Goal: Task Accomplishment & Management: Complete application form

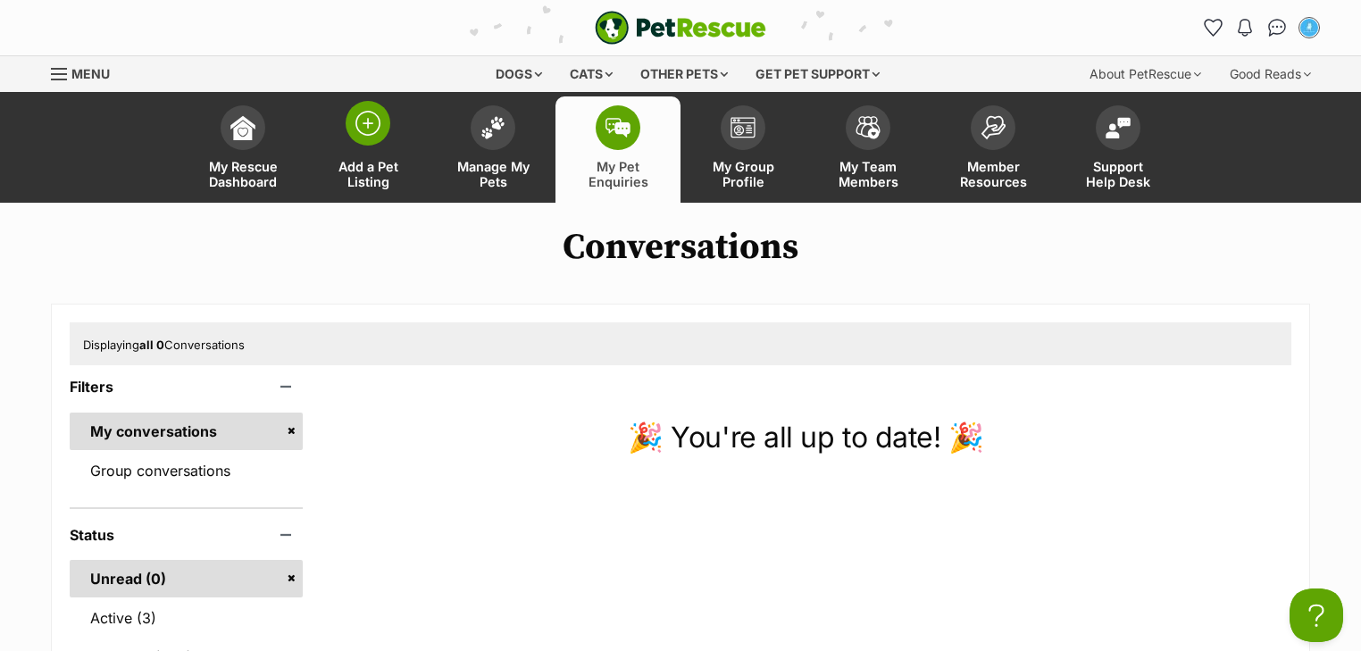
click at [371, 139] on span at bounding box center [368, 123] width 45 height 45
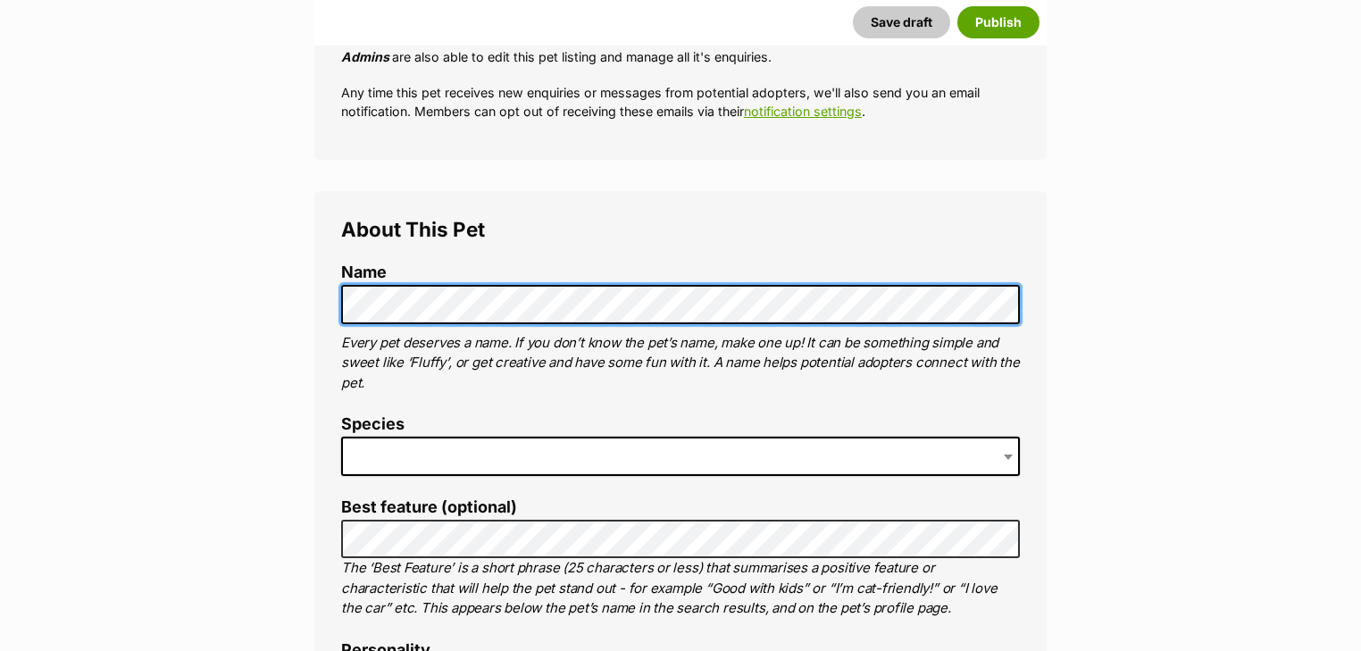
scroll to position [643, 0]
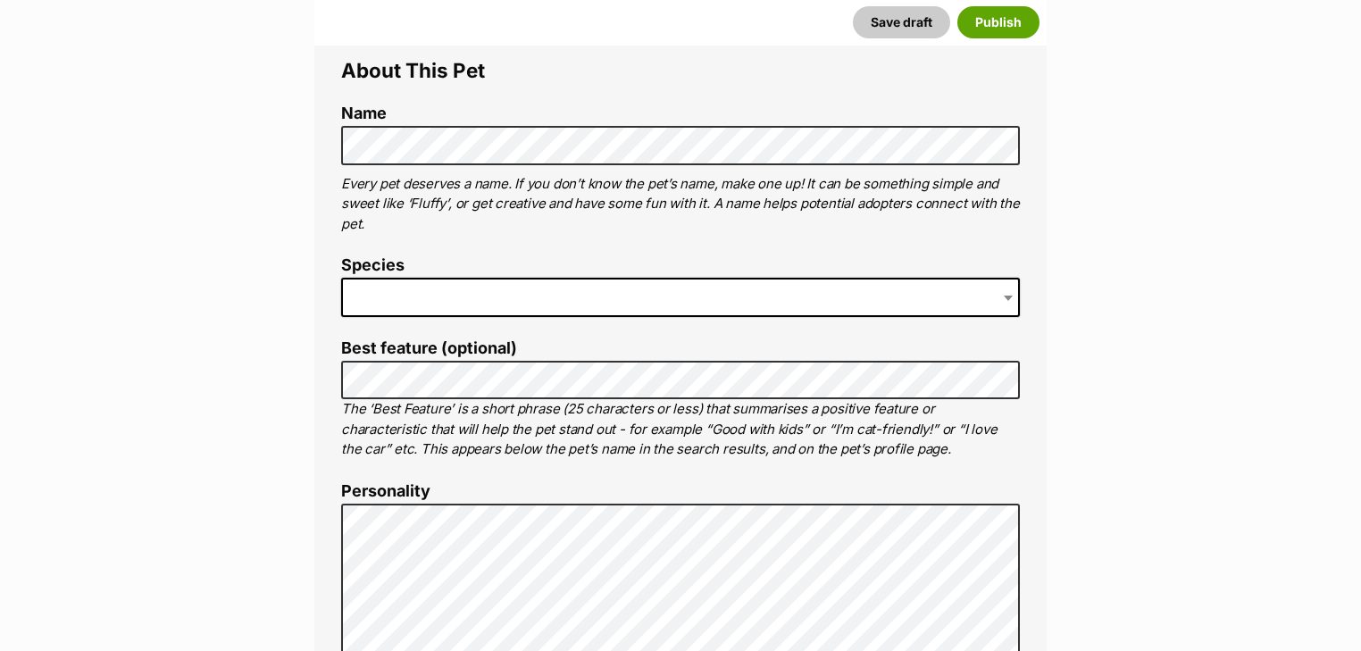
click at [411, 311] on span at bounding box center [680, 297] width 679 height 39
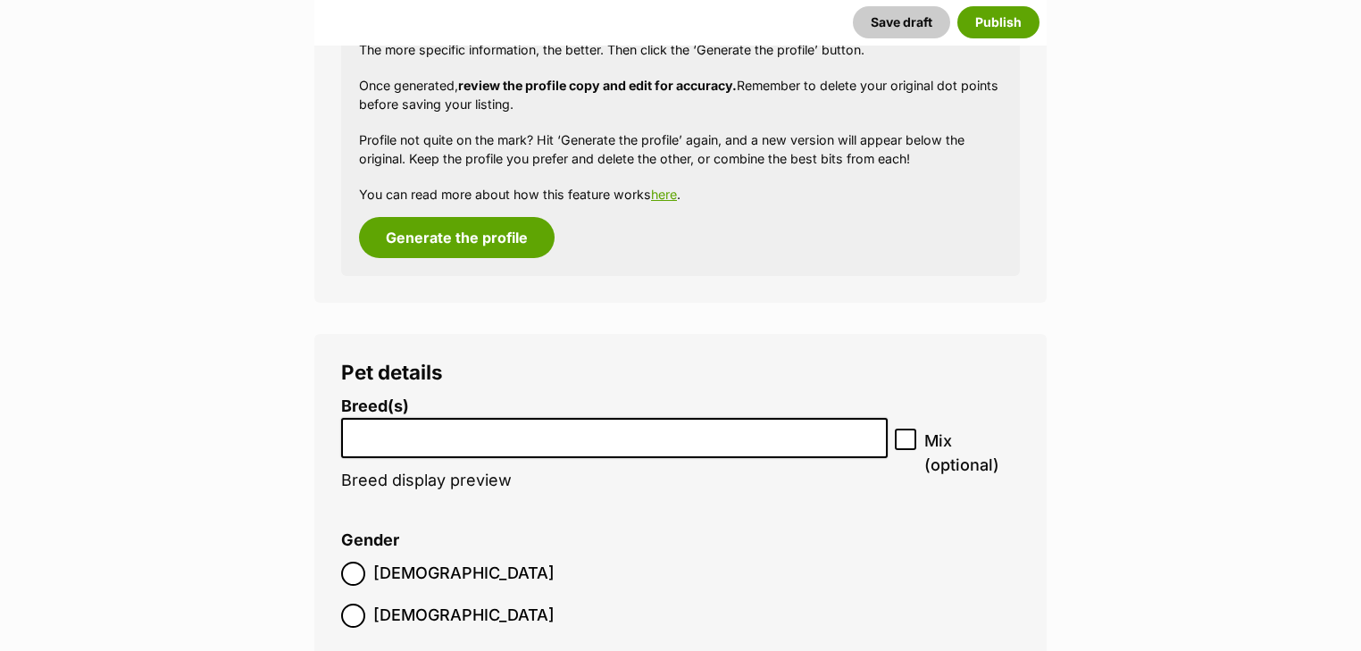
scroll to position [2000, 0]
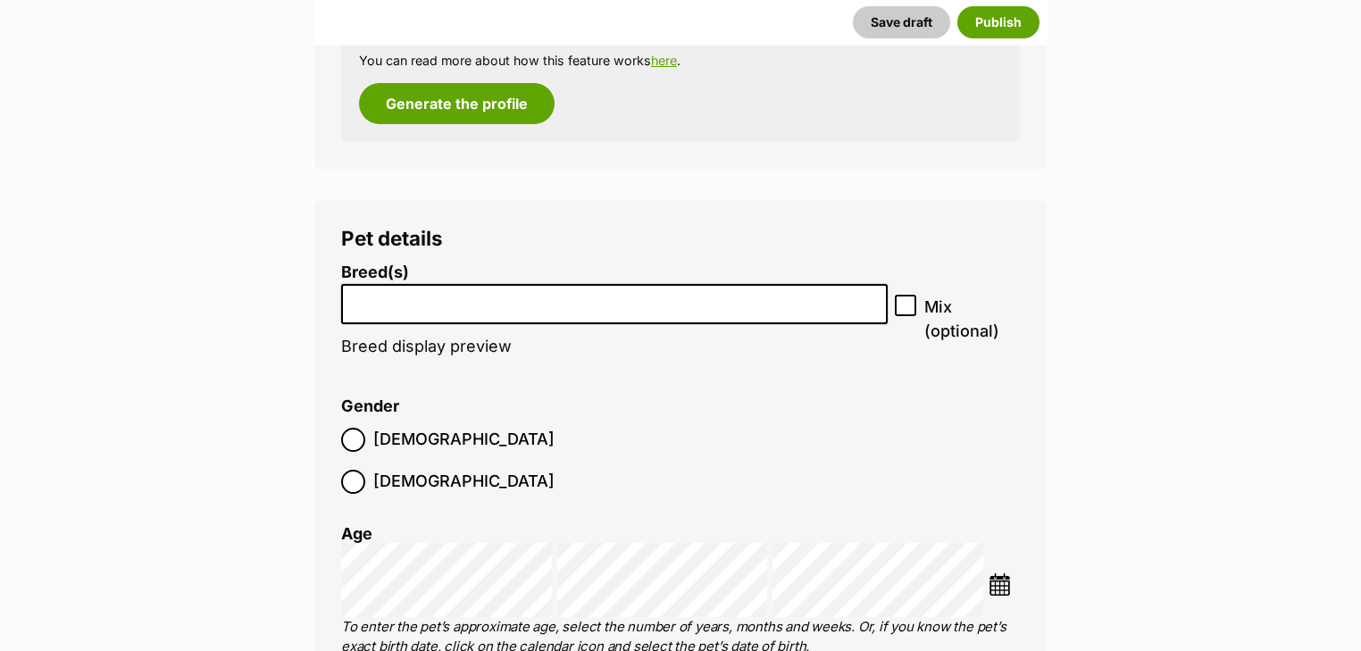
click at [471, 291] on input "search" at bounding box center [614, 299] width 534 height 19
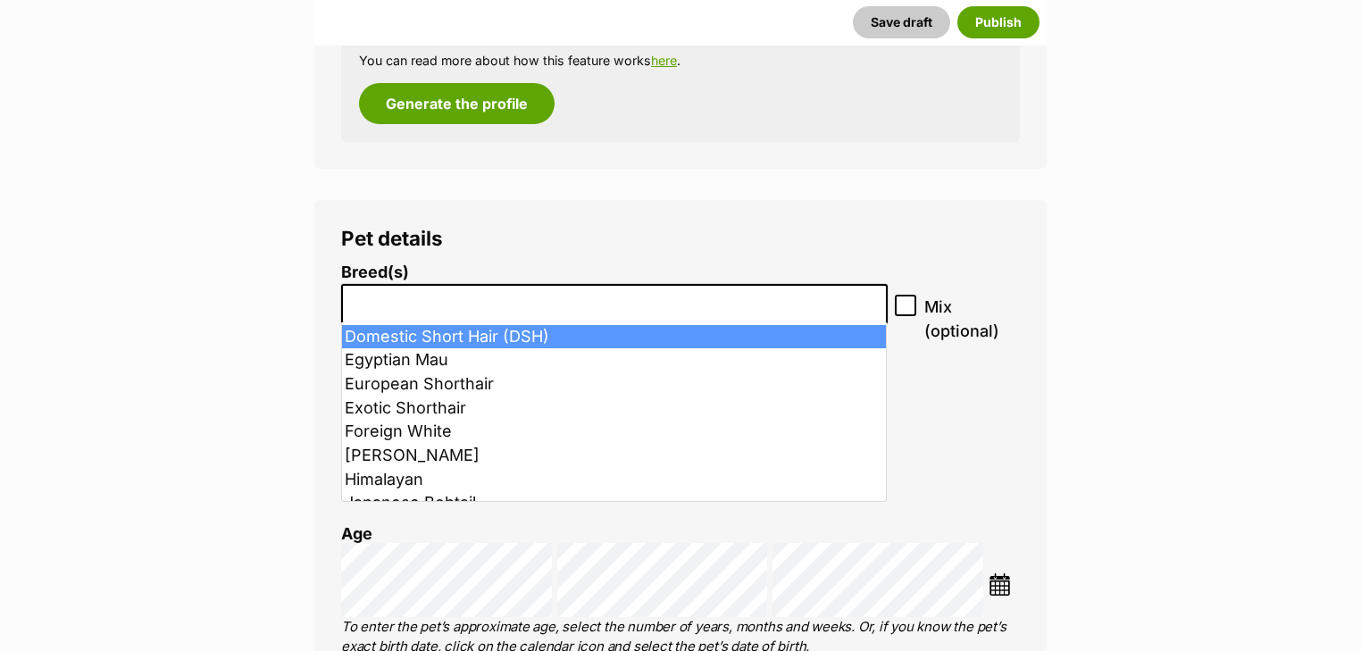
scroll to position [500, 0]
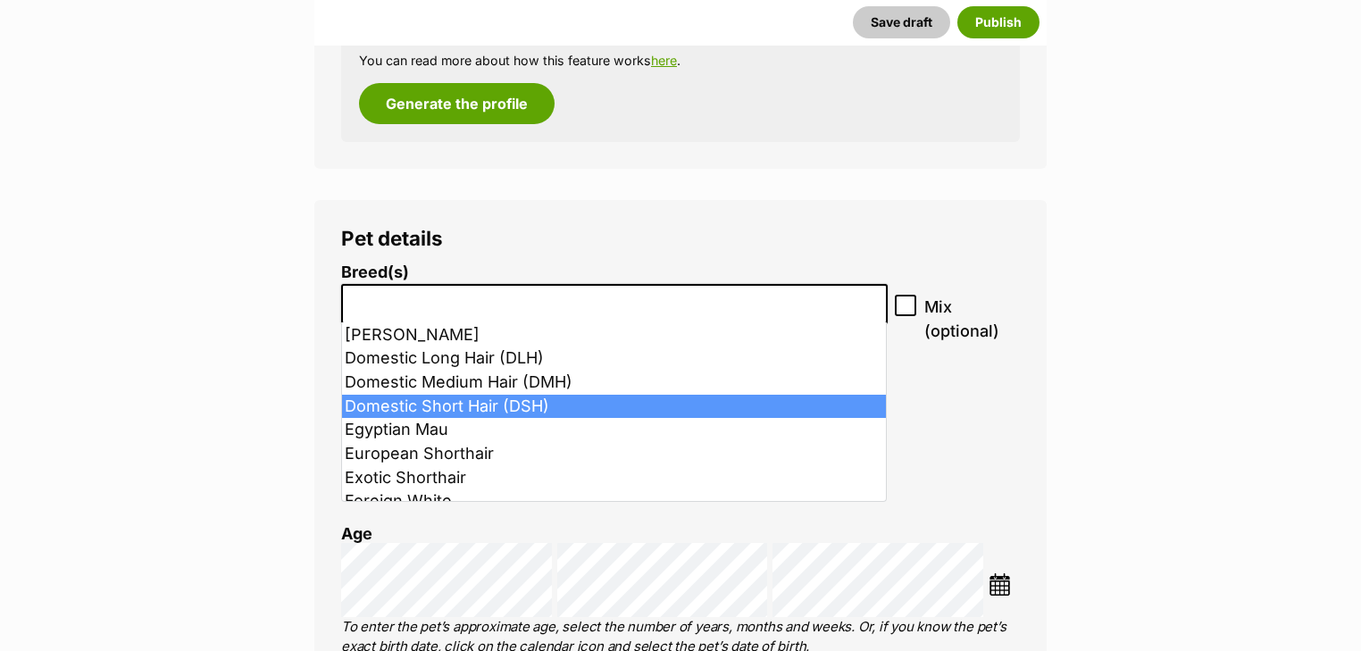
select select "252102"
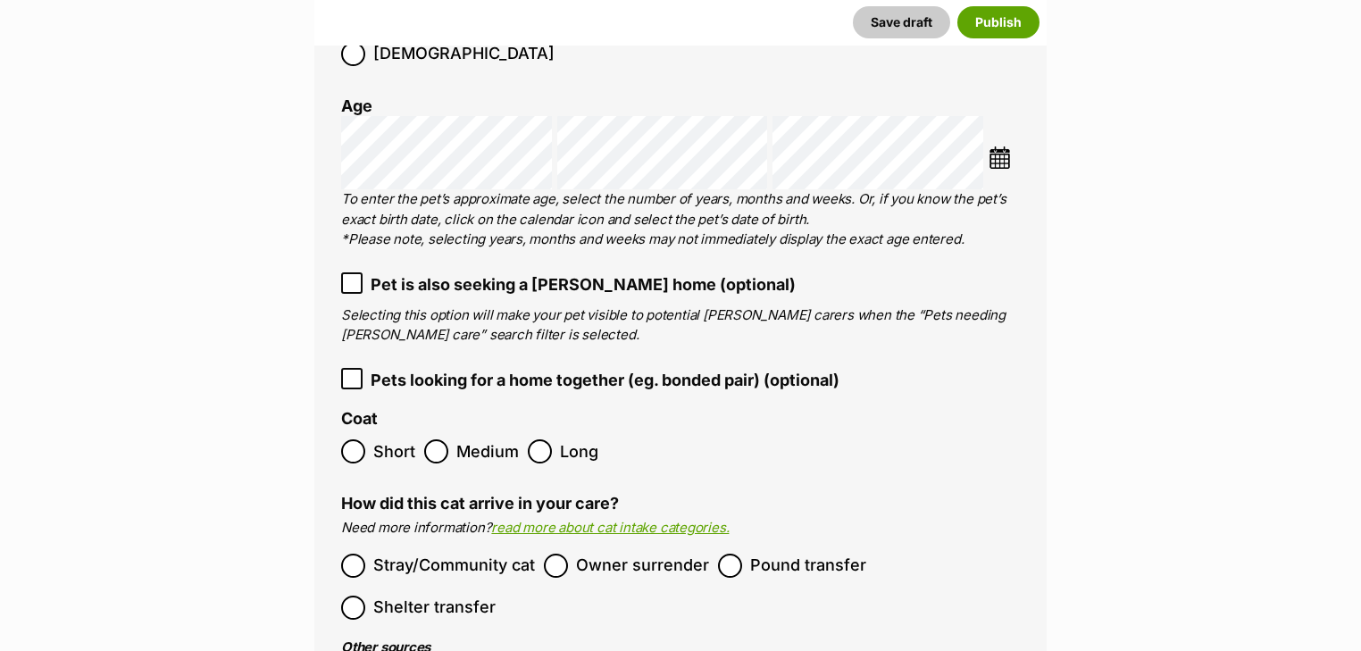
scroll to position [2501, 0]
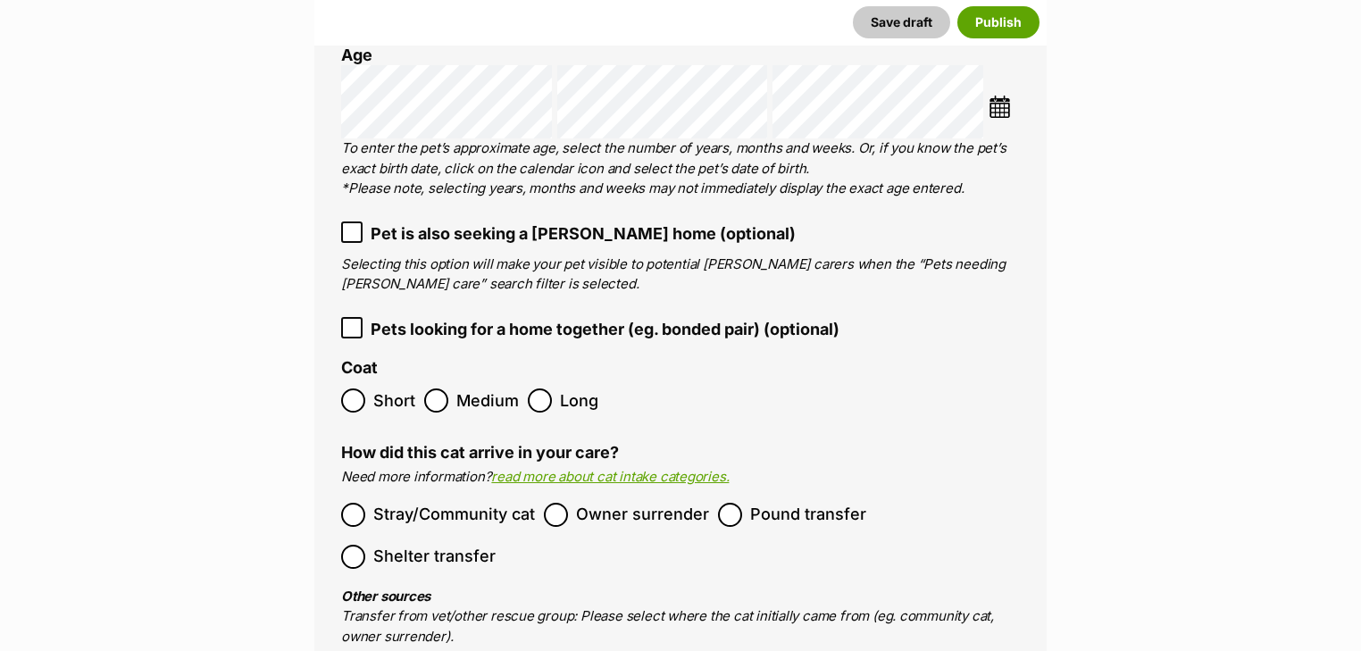
click at [375, 388] on span "Short" at bounding box center [394, 400] width 42 height 24
click at [600, 503] on span "Owner surrender" at bounding box center [642, 515] width 133 height 24
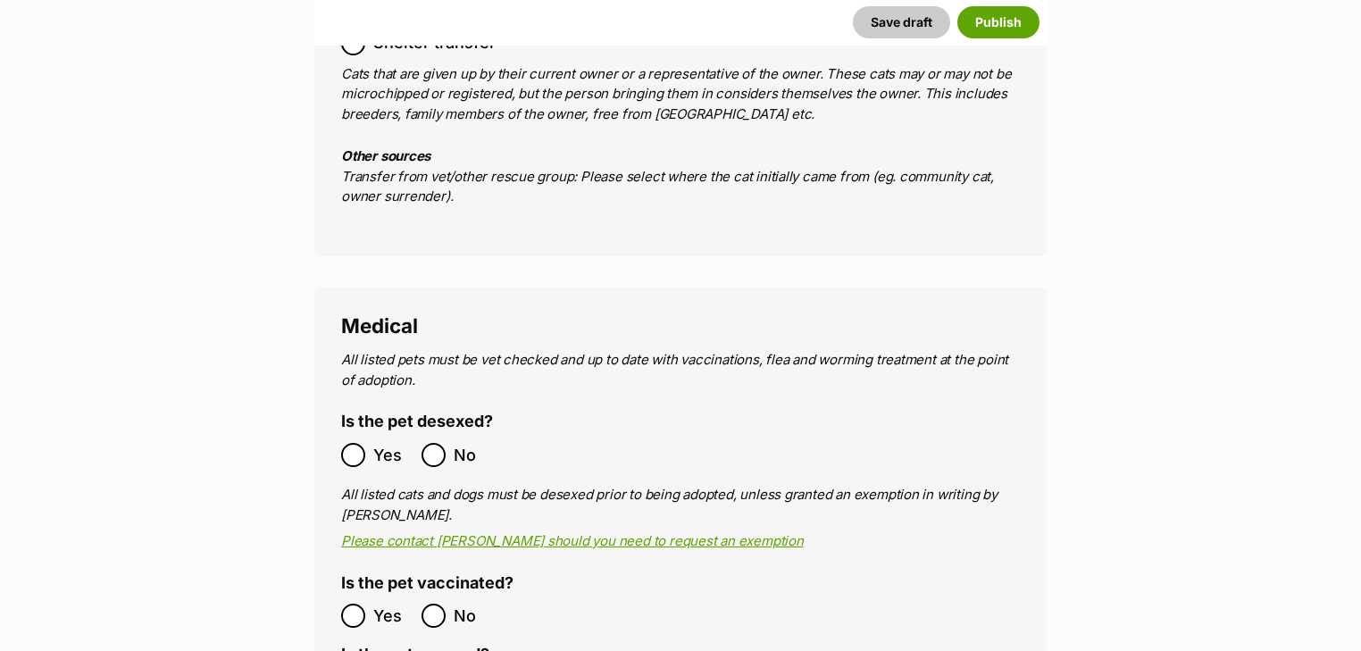
scroll to position [3215, 0]
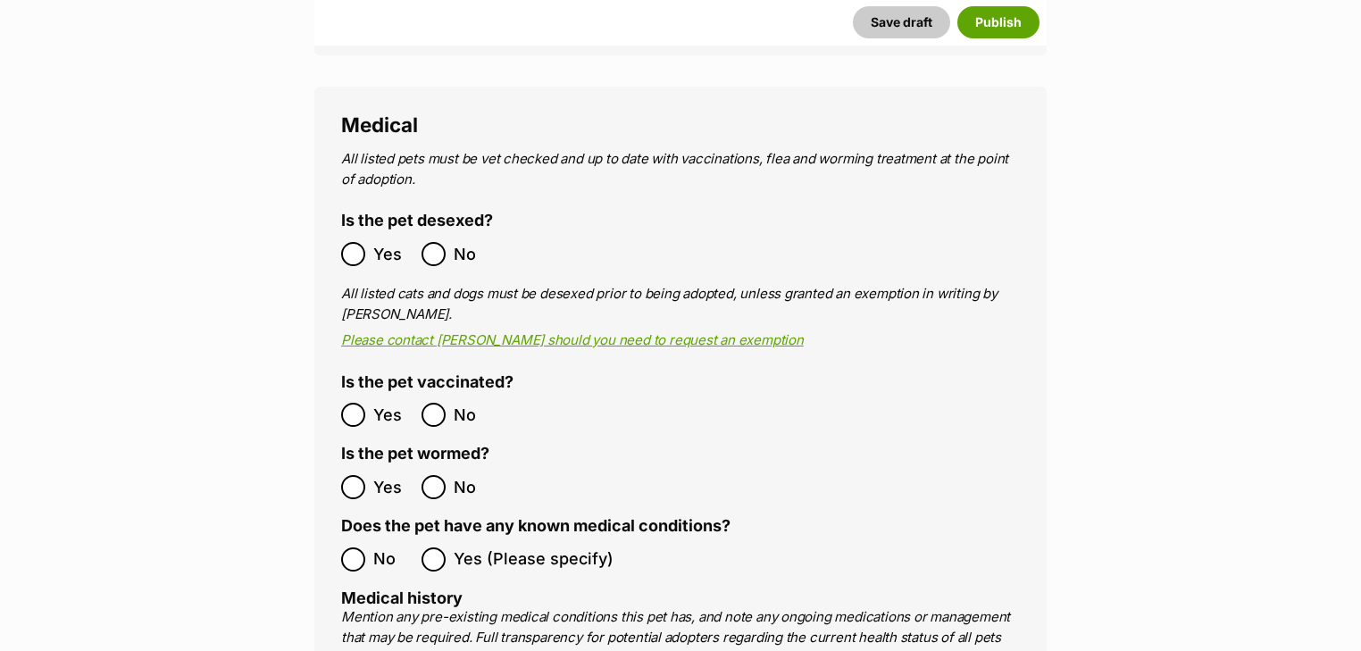
click at [375, 242] on span "Yes" at bounding box center [392, 254] width 39 height 24
click at [373, 475] on span "Yes" at bounding box center [392, 487] width 39 height 24
click at [368, 547] on label "No" at bounding box center [376, 559] width 71 height 24
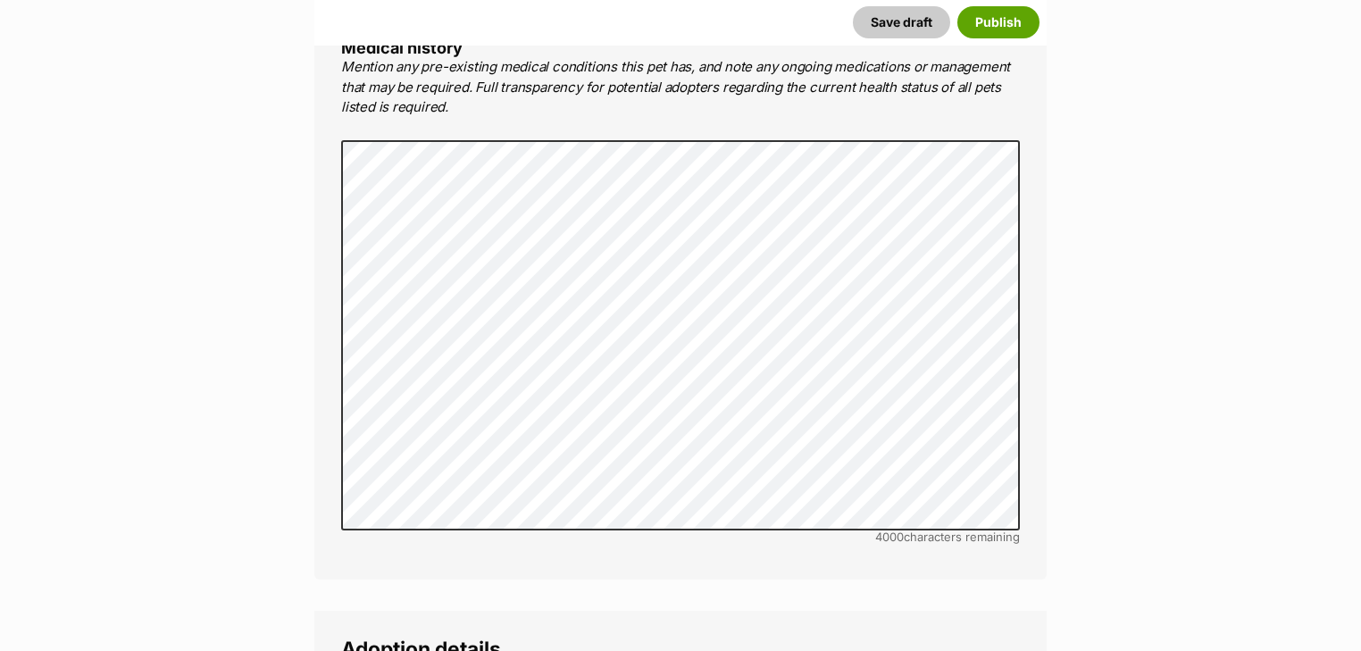
scroll to position [4001, 0]
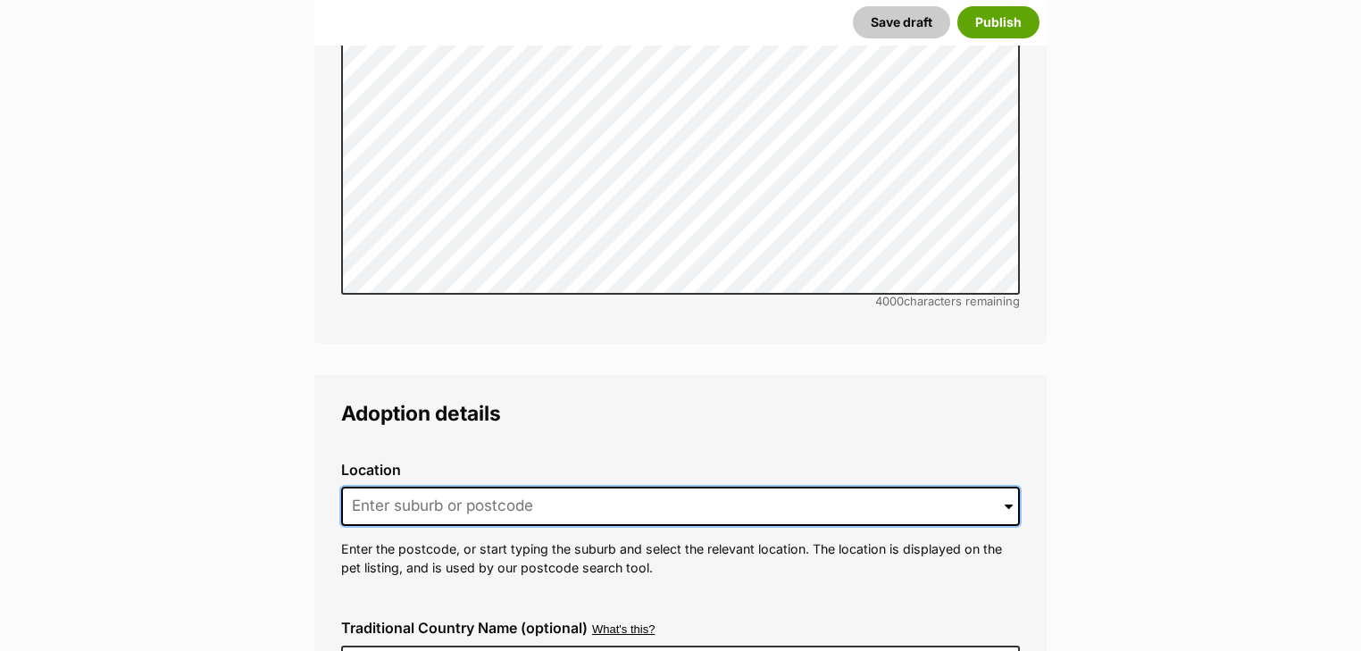
click at [484, 487] on input at bounding box center [680, 506] width 679 height 39
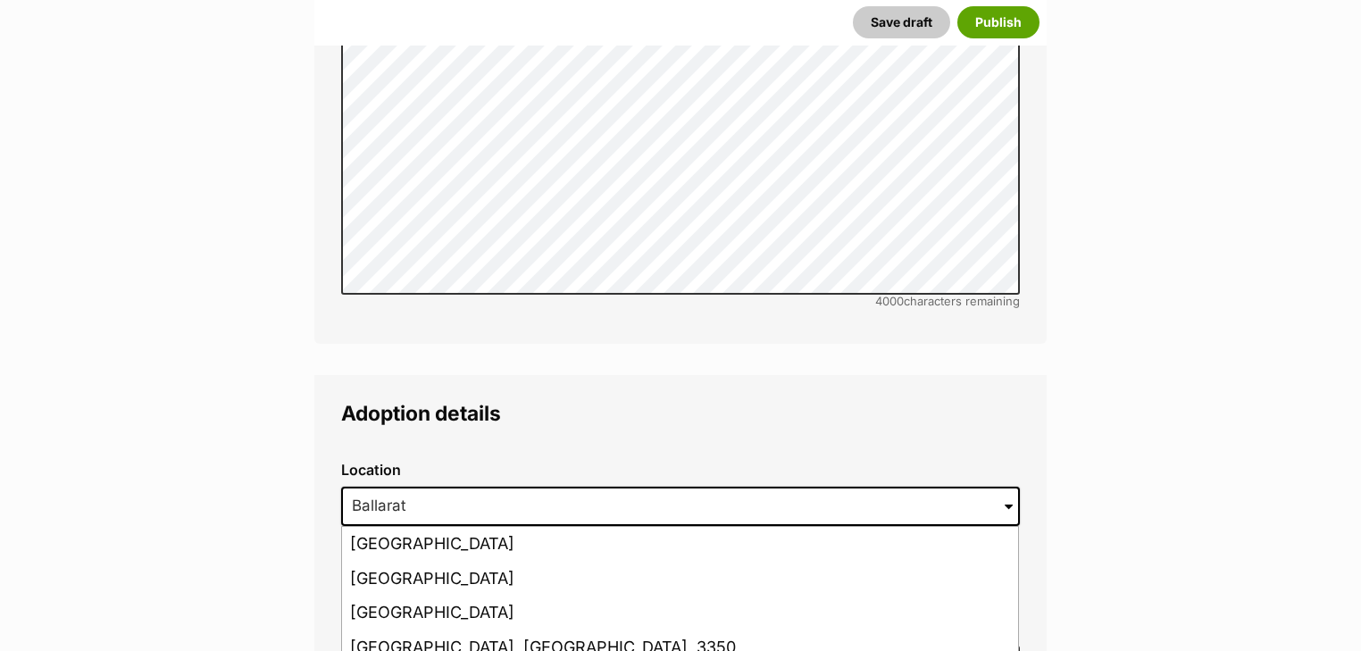
click at [515, 631] on li "Ballarat, Victoria, 3350" at bounding box center [680, 648] width 676 height 35
type input "Ballarat, Victoria, 3350"
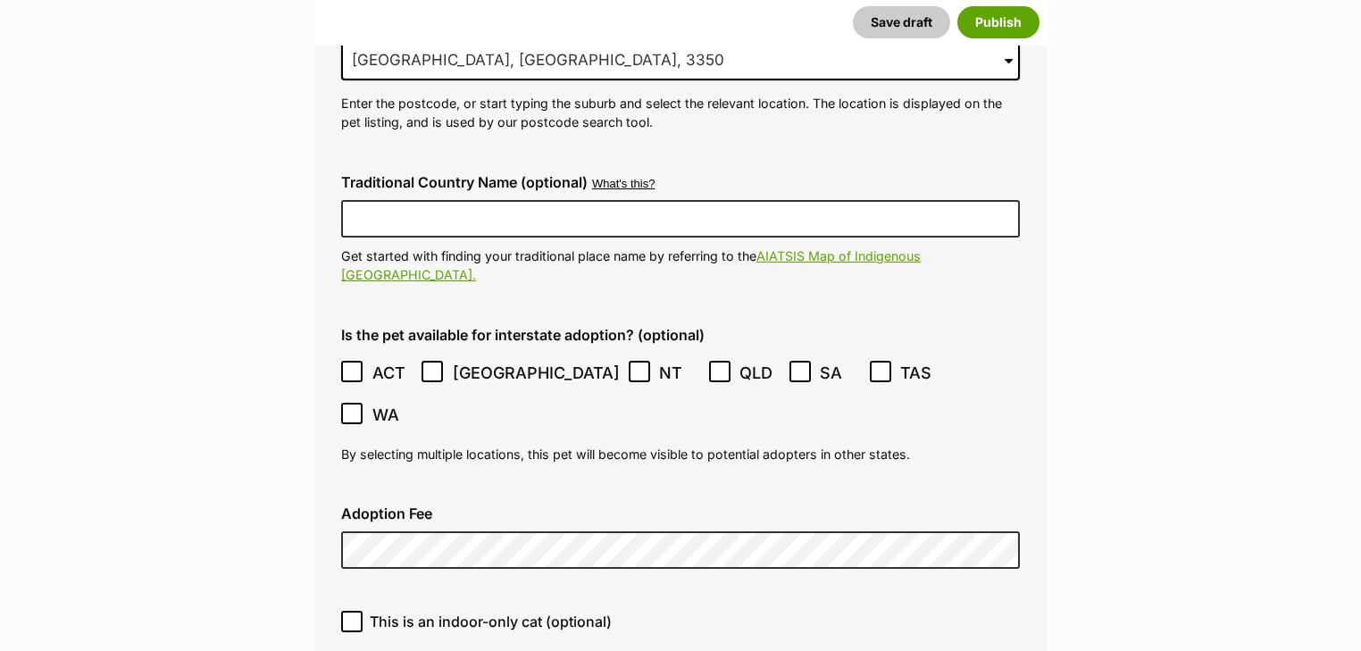
scroll to position [4644, 0]
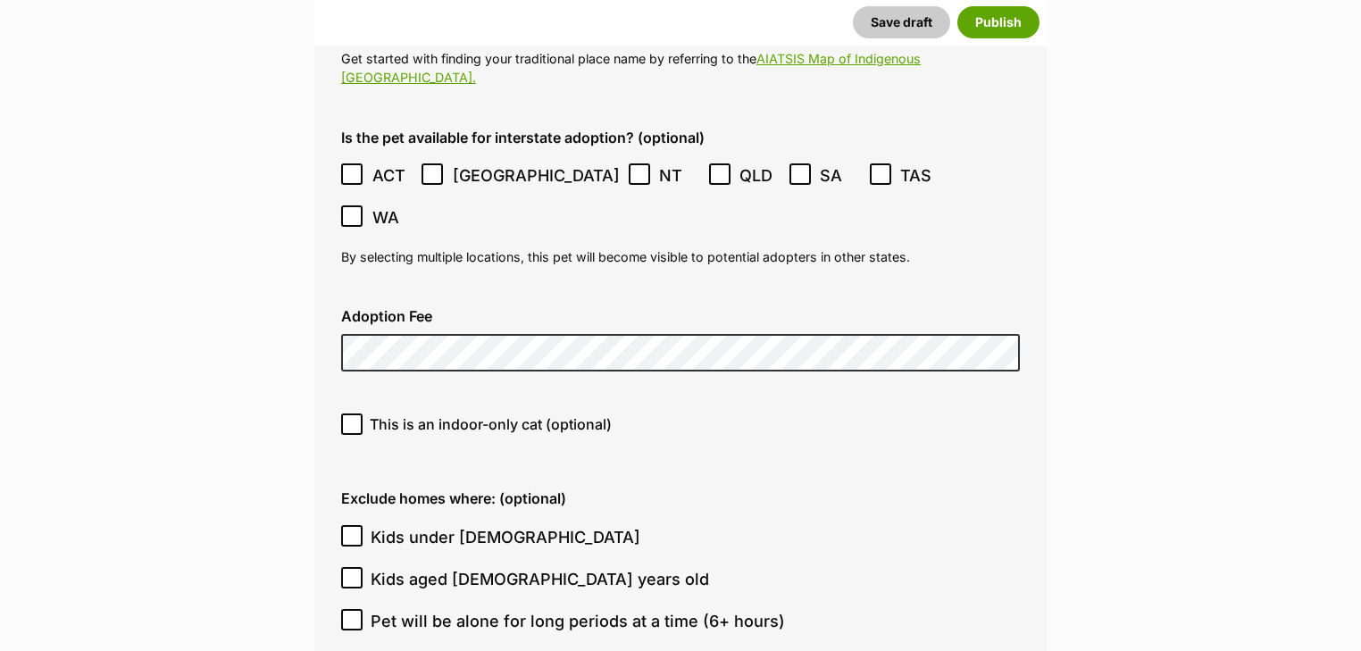
click at [898, 525] on label "Kids under 5 years old" at bounding box center [676, 537] width 670 height 24
click at [363, 525] on input "Kids under 5 years old" at bounding box center [351, 535] width 21 height 21
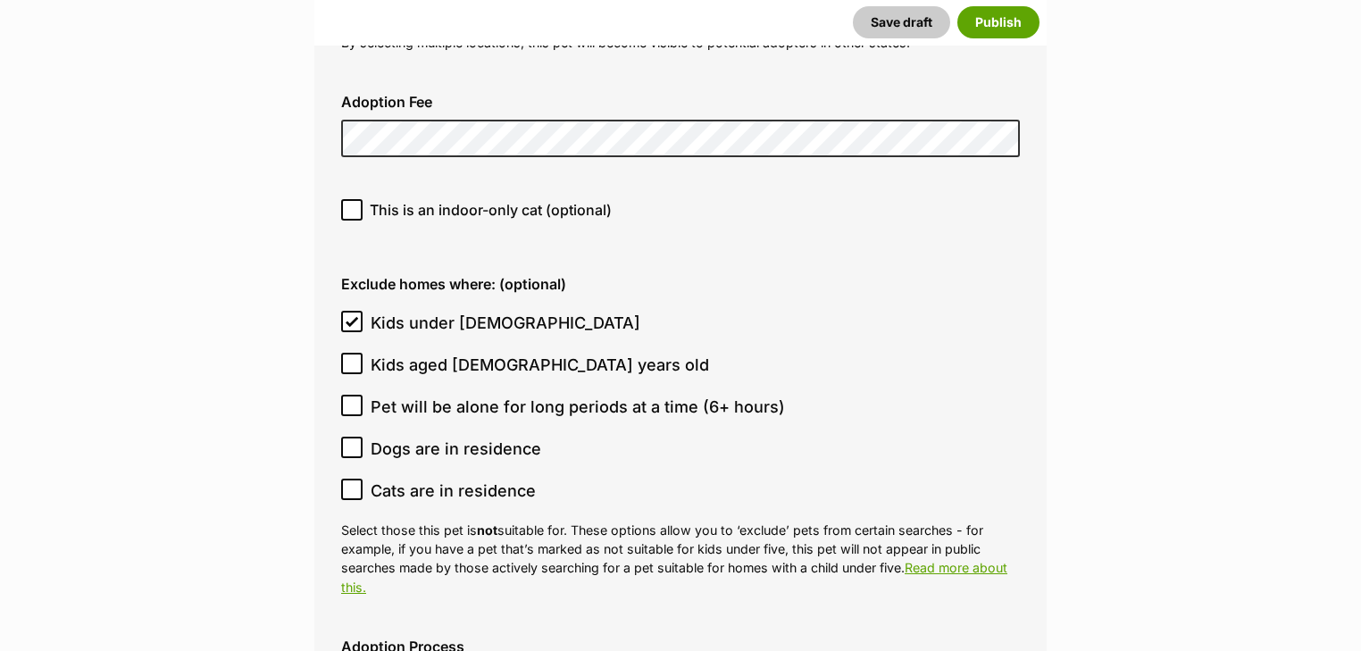
click at [350, 315] on icon at bounding box center [352, 321] width 13 height 13
click at [350, 311] on input "Kids under 5 years old" at bounding box center [351, 321] width 21 height 21
checkbox input "false"
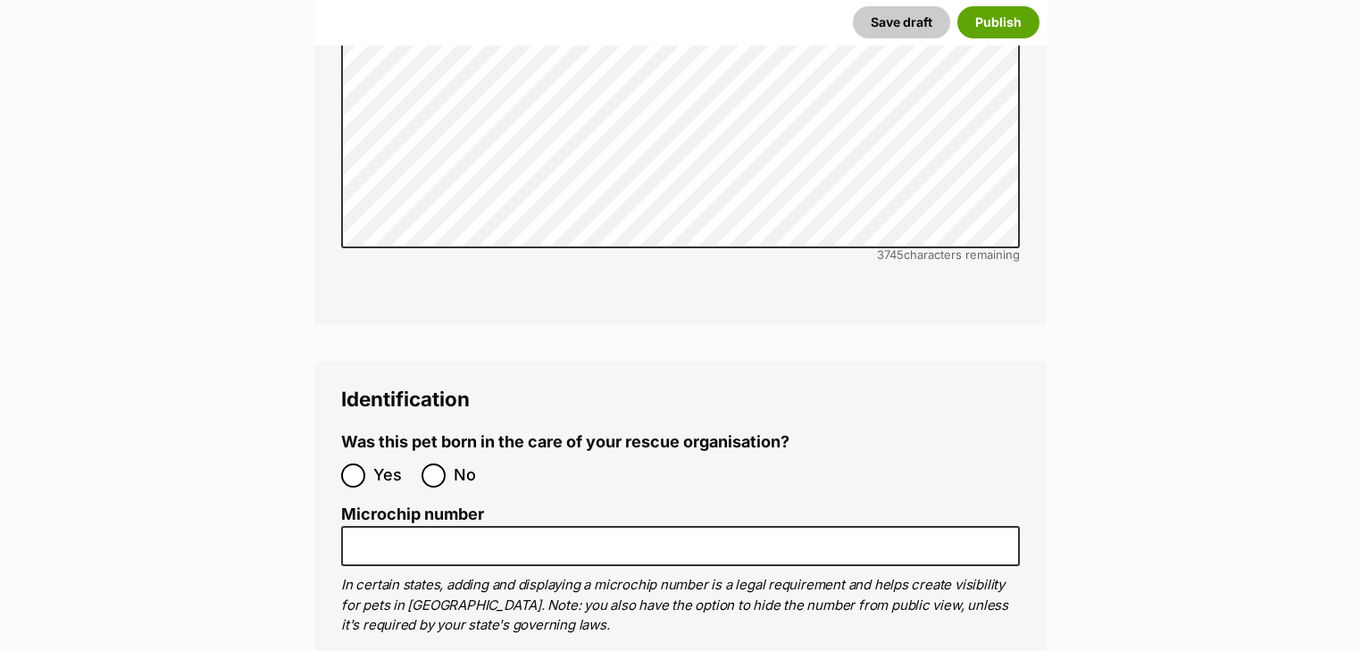
scroll to position [6001, 0]
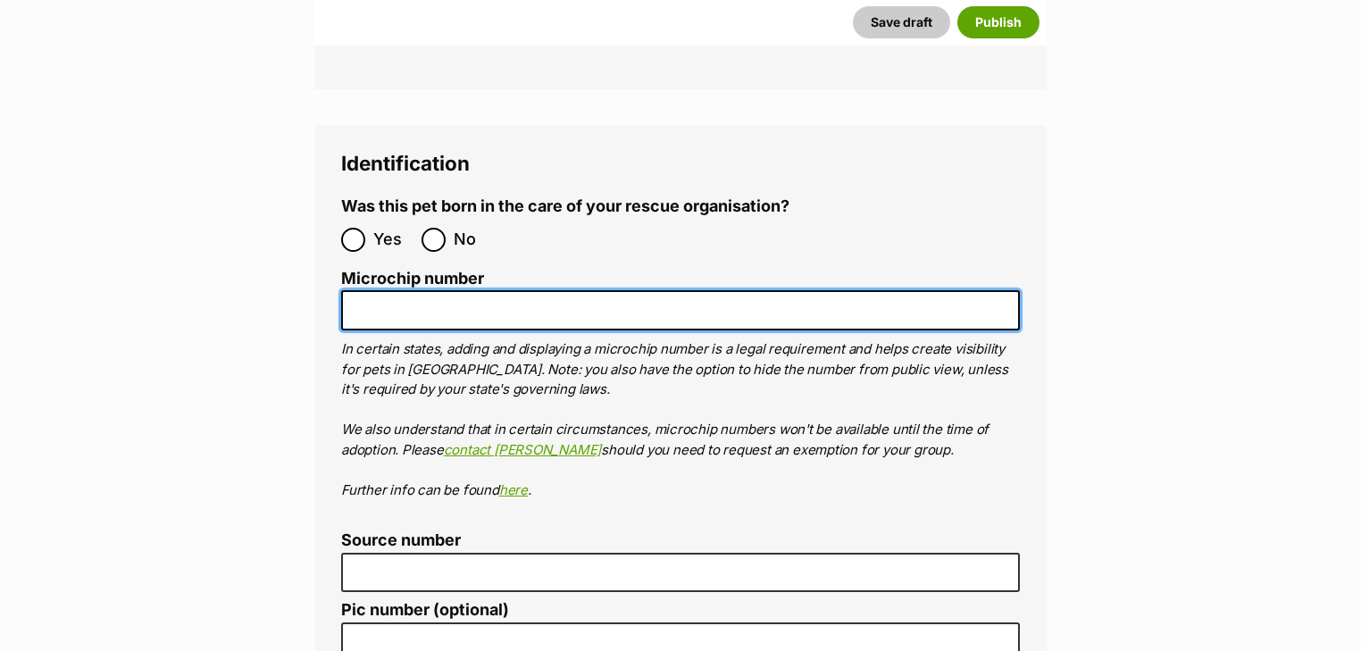
click at [455, 290] on input "Microchip number" at bounding box center [680, 310] width 679 height 40
paste input "UPDATE: READY TO GO"
type input "UPDATE: READY TO GO"
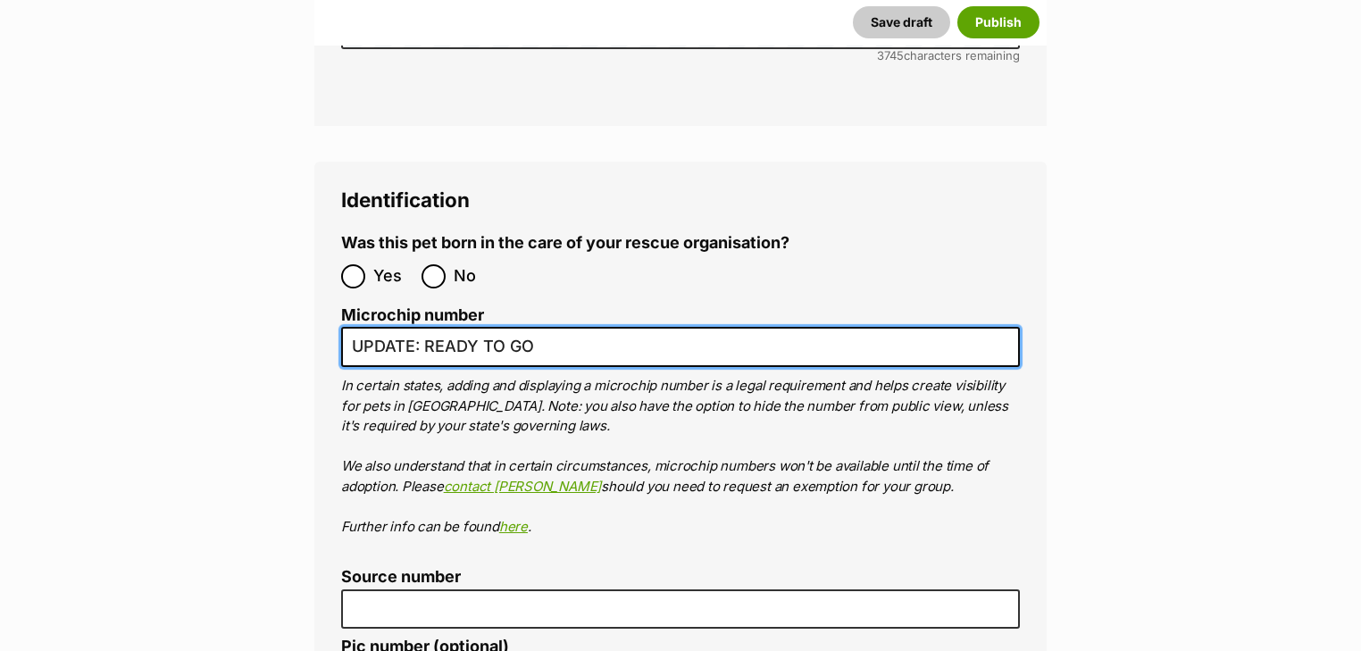
scroll to position [5930, 0]
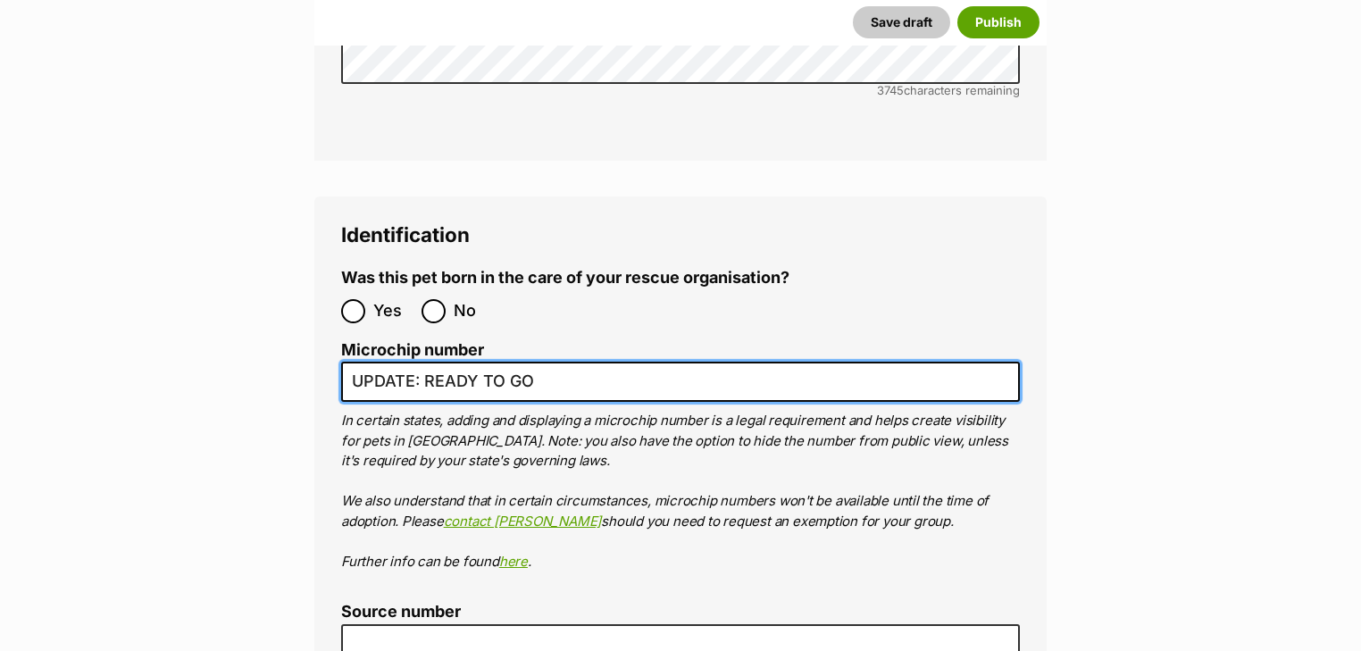
drag, startPoint x: 71, startPoint y: 271, endPoint x: 10, endPoint y: 268, distance: 61.7
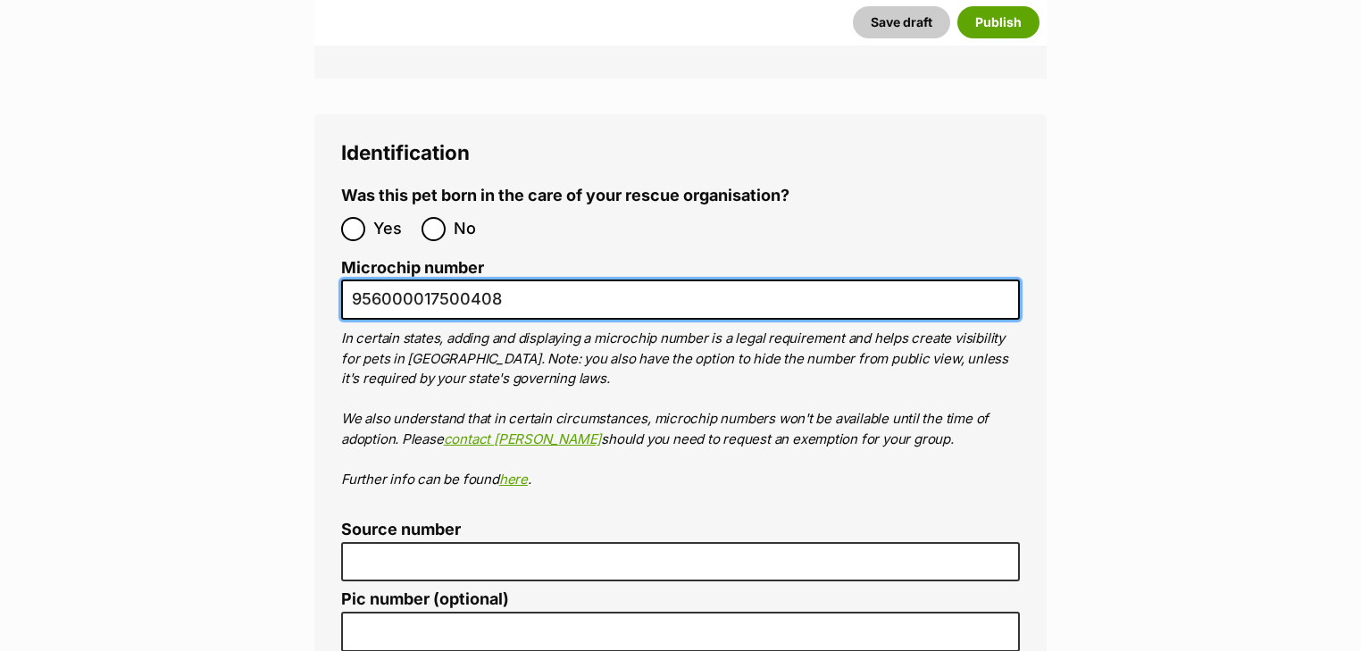
scroll to position [6144, 0]
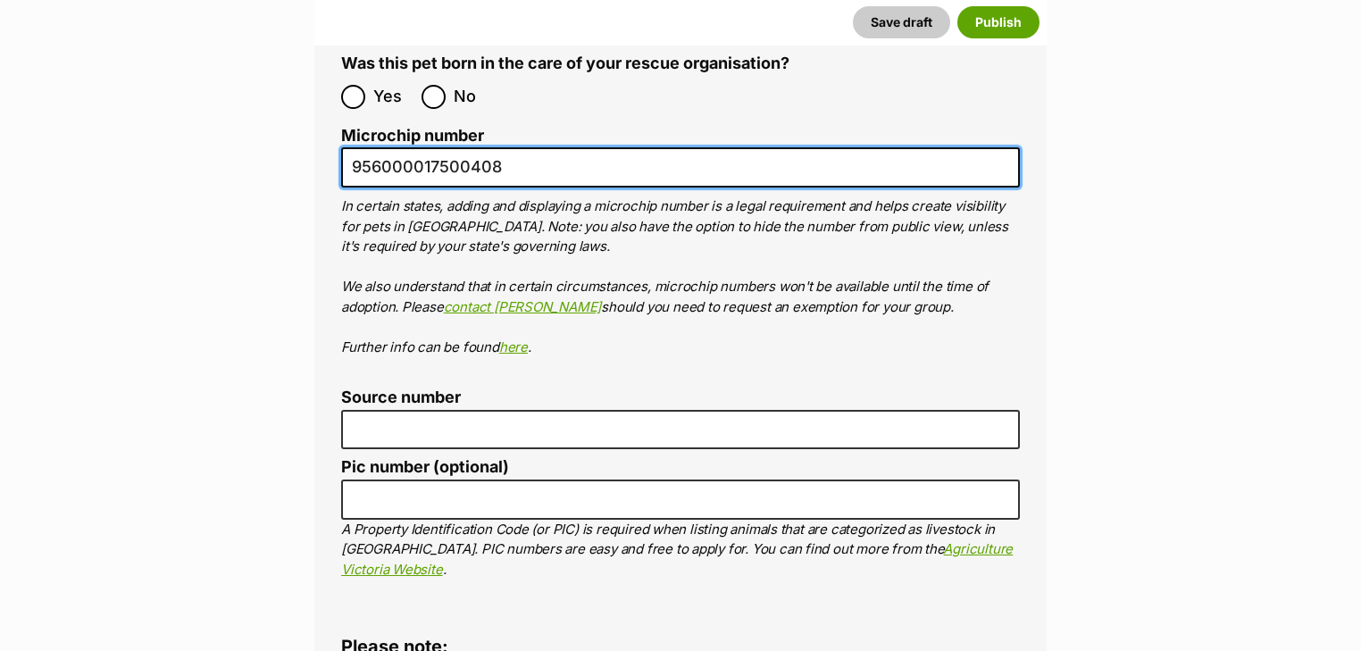
type input "956000017500408"
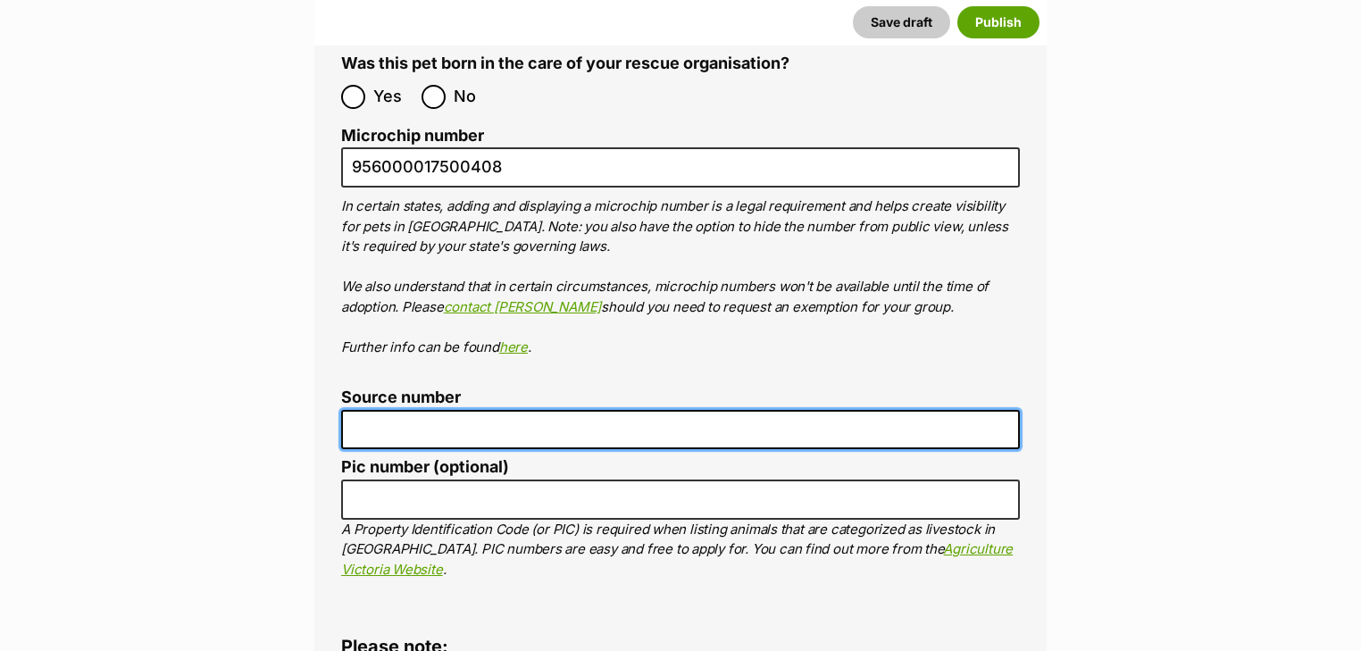
click at [409, 410] on input "Source number" at bounding box center [680, 430] width 679 height 40
type input "RE187477"
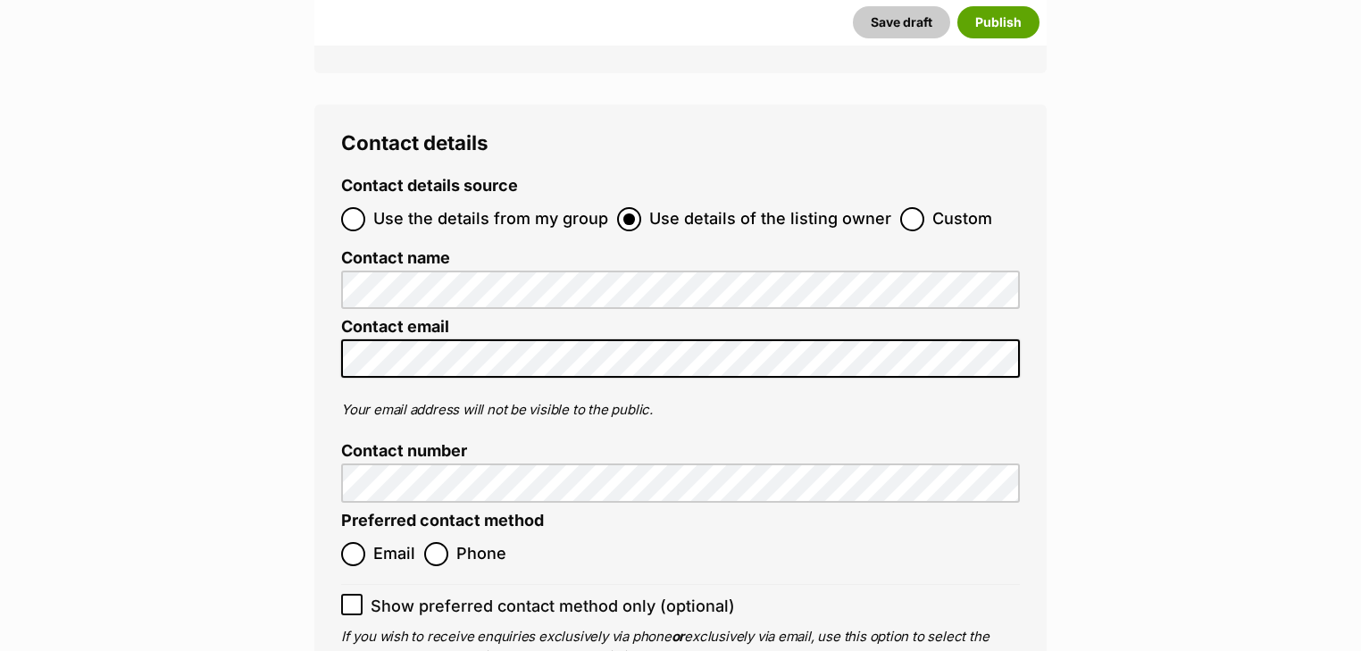
scroll to position [6930, 0]
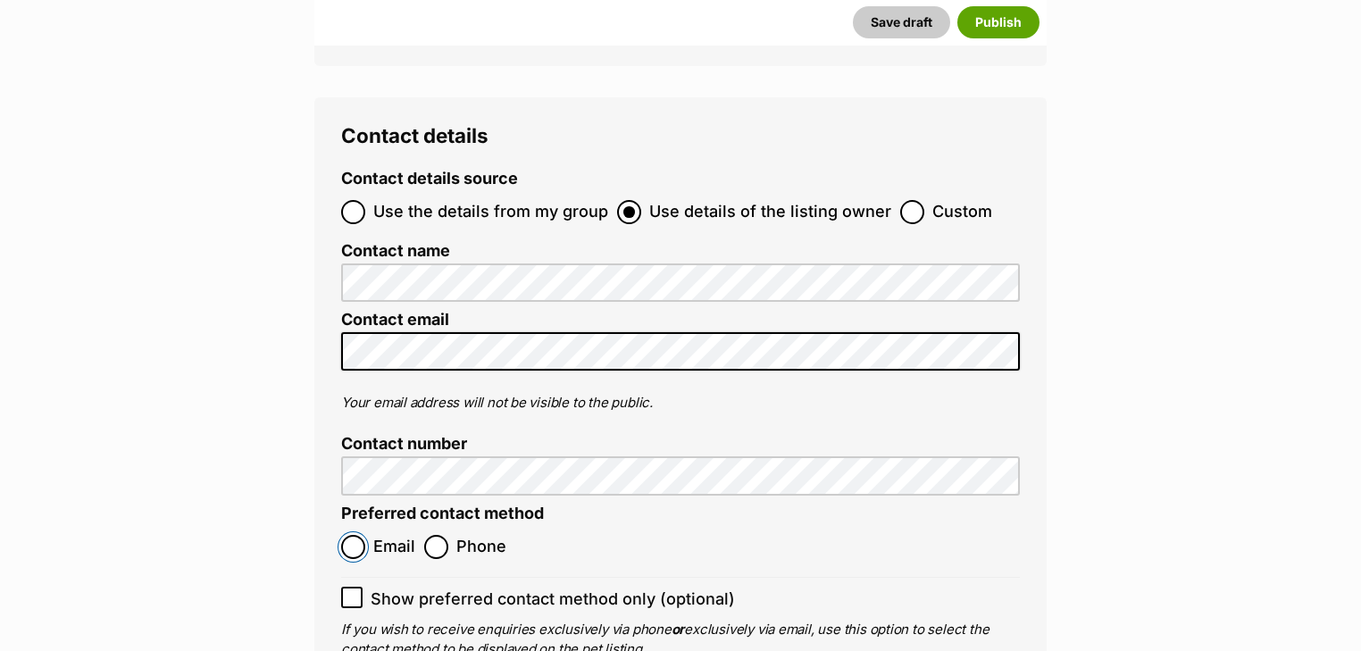
click at [364, 535] on input "Email" at bounding box center [353, 547] width 24 height 24
radio input "true"
click at [351, 593] on icon at bounding box center [352, 597] width 11 height 8
click at [351, 587] on input "Show preferred contact method only (optional)" at bounding box center [351, 597] width 21 height 21
checkbox input "true"
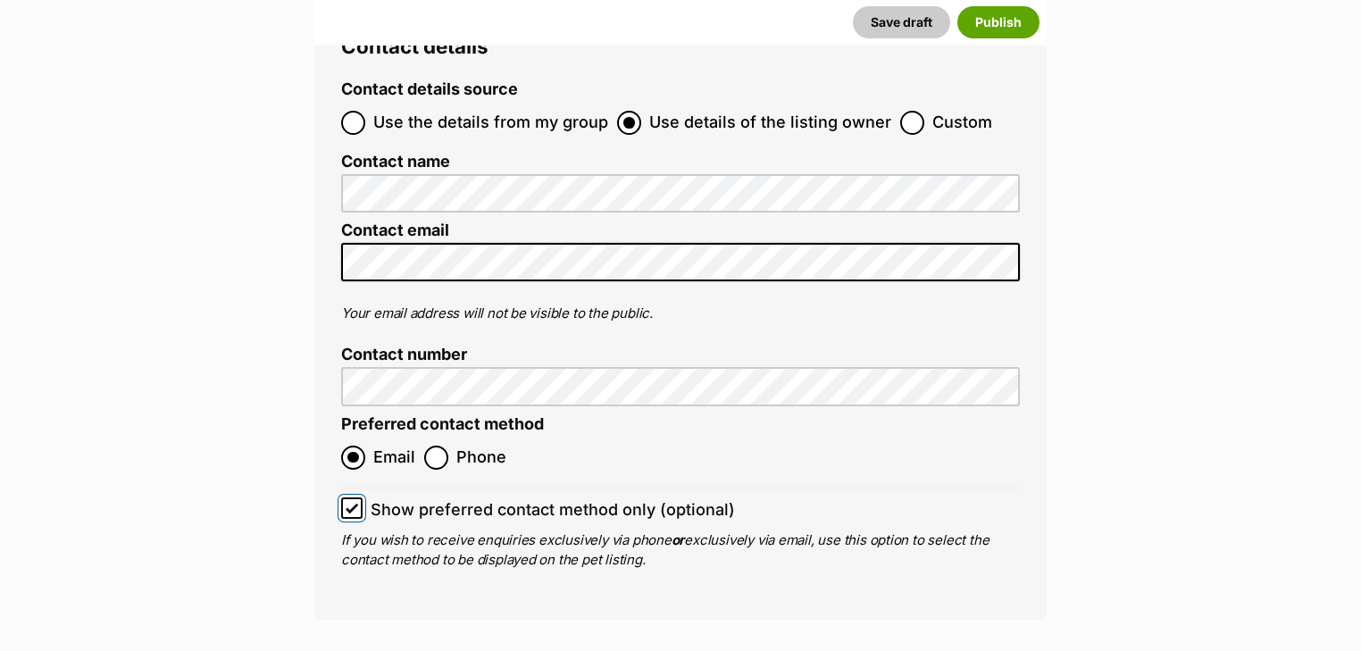
scroll to position [7144, 0]
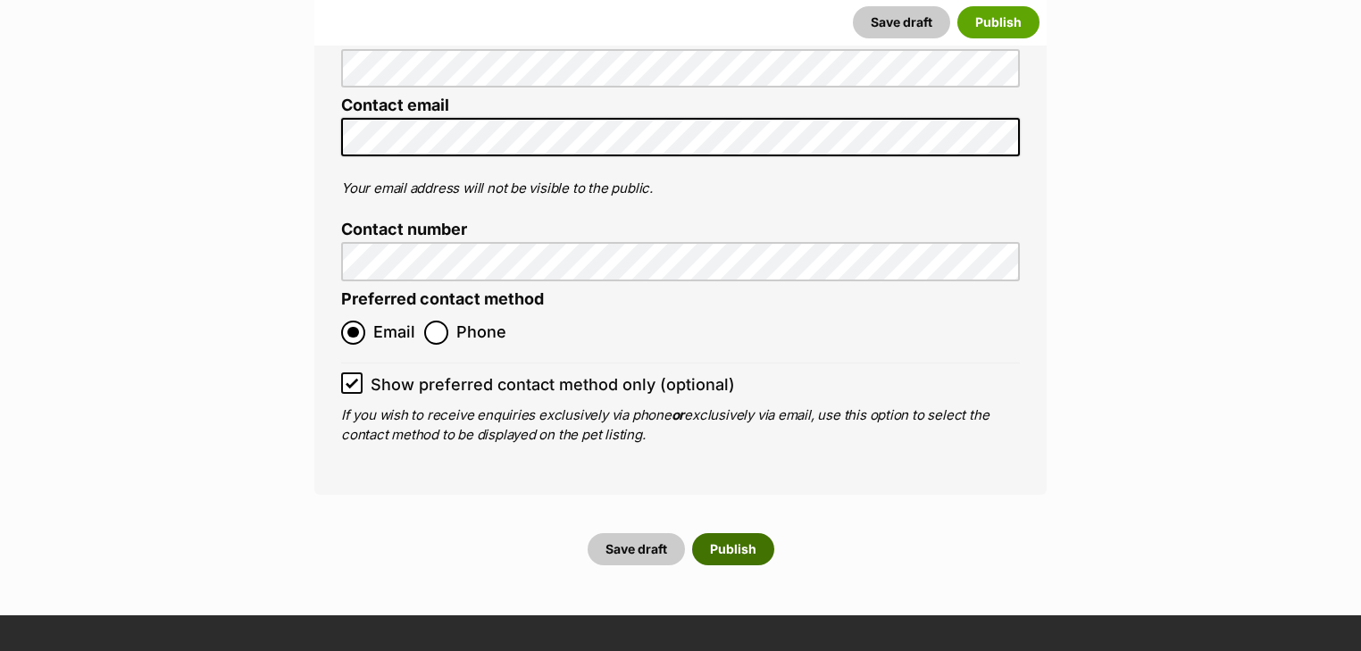
click at [727, 533] on button "Publish" at bounding box center [733, 549] width 82 height 32
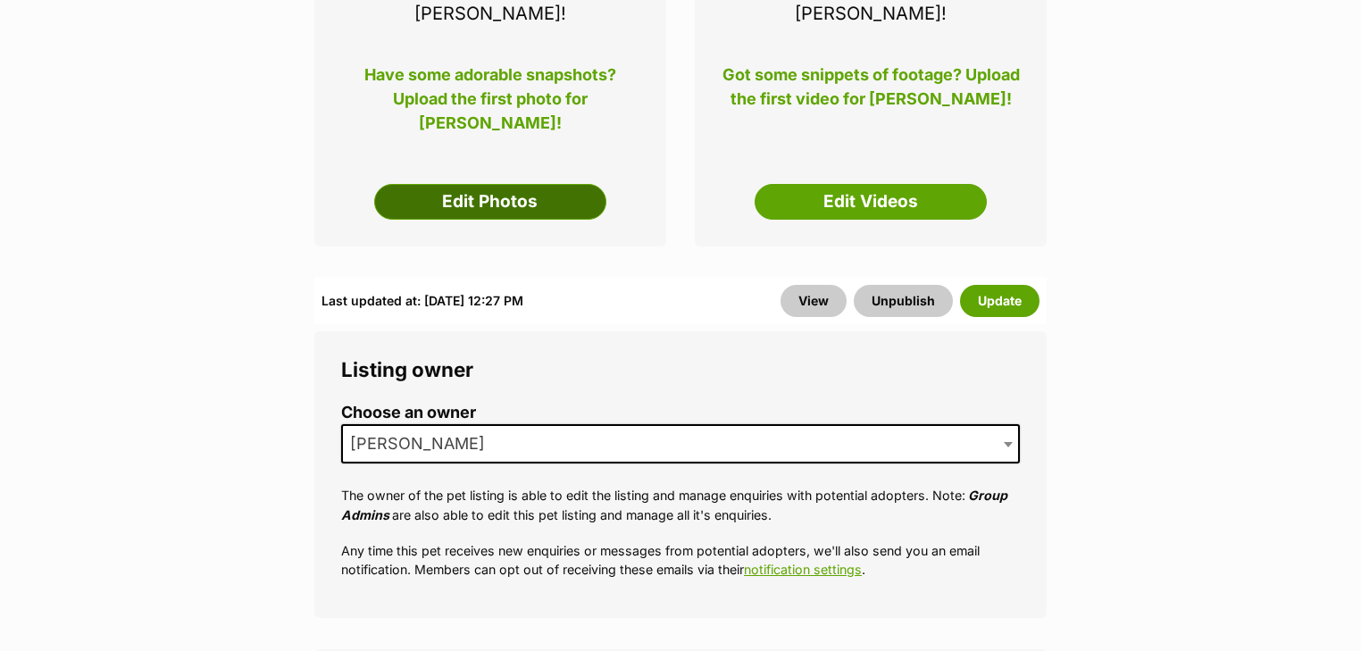
click at [528, 184] on link "Edit Photos" at bounding box center [490, 202] width 232 height 36
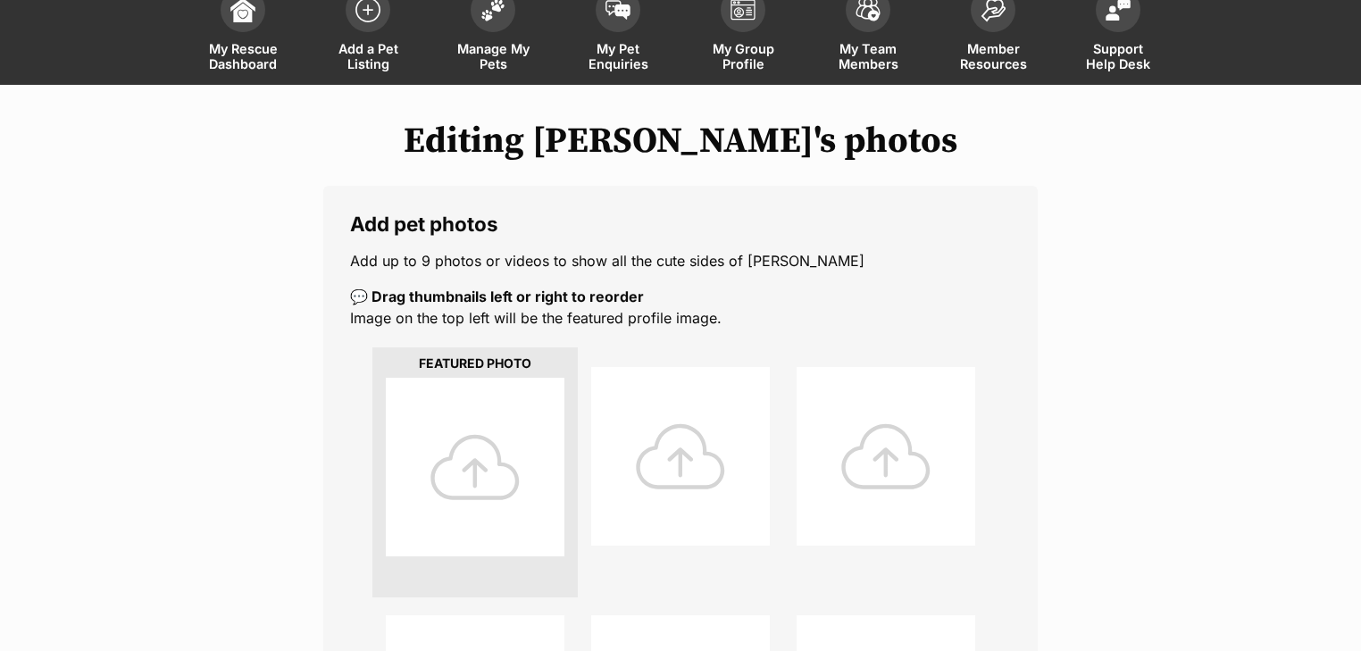
scroll to position [286, 0]
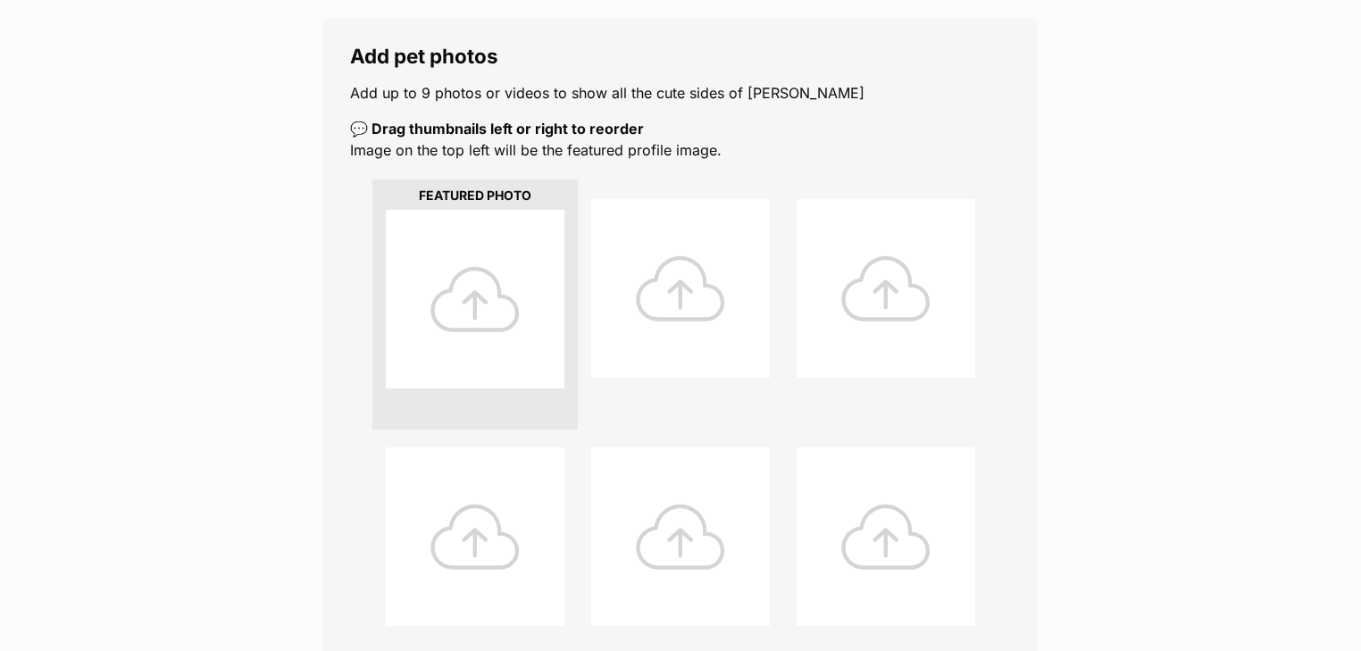
click at [472, 218] on div at bounding box center [475, 299] width 179 height 179
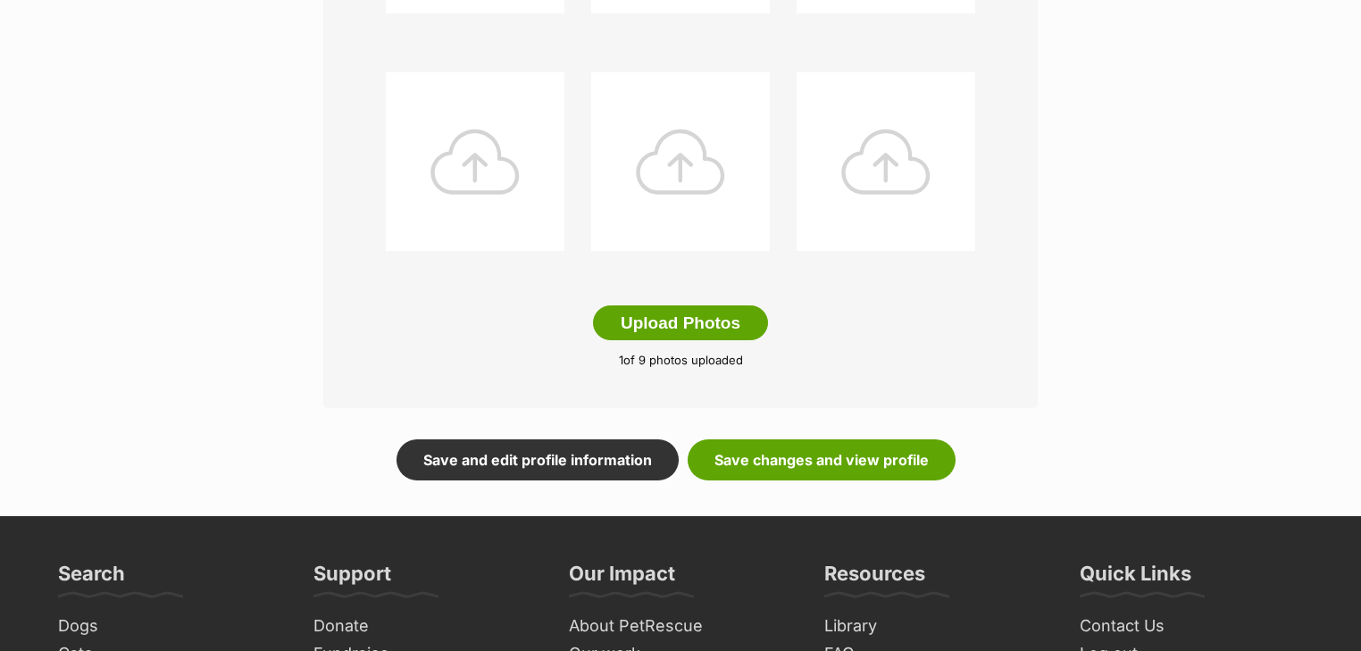
scroll to position [1143, 0]
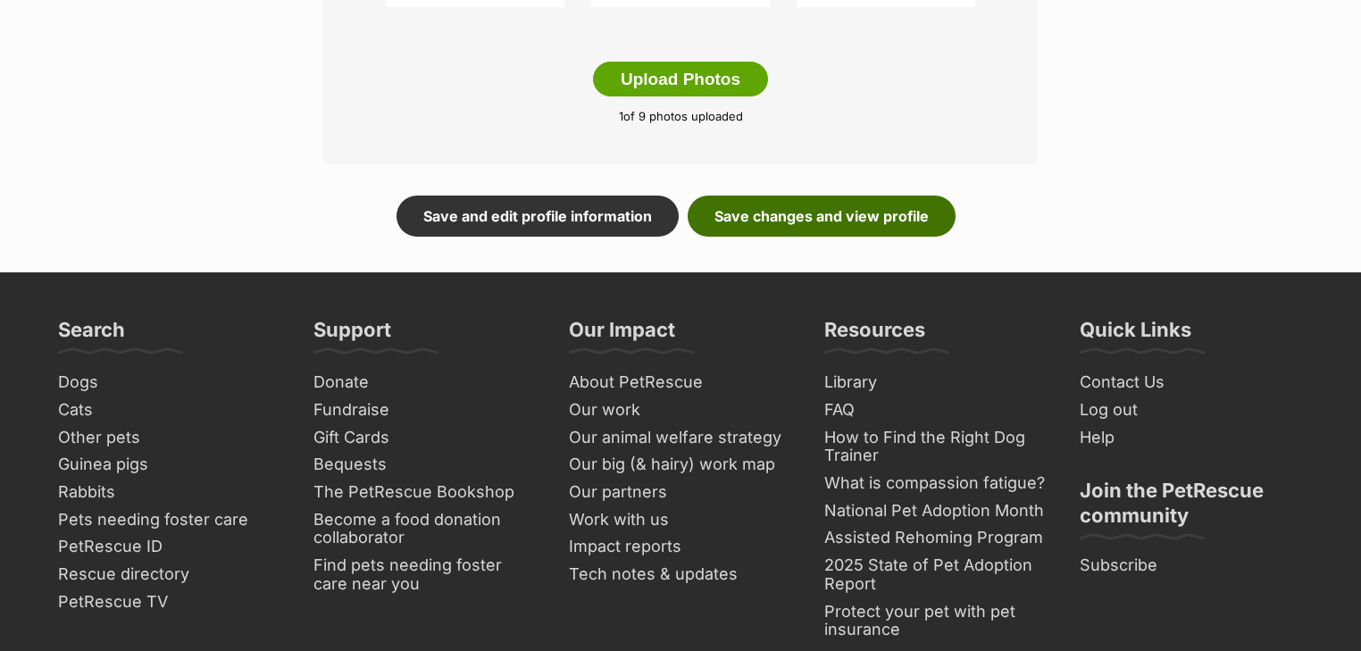
click at [832, 231] on link "Save changes and view profile" at bounding box center [822, 216] width 268 height 41
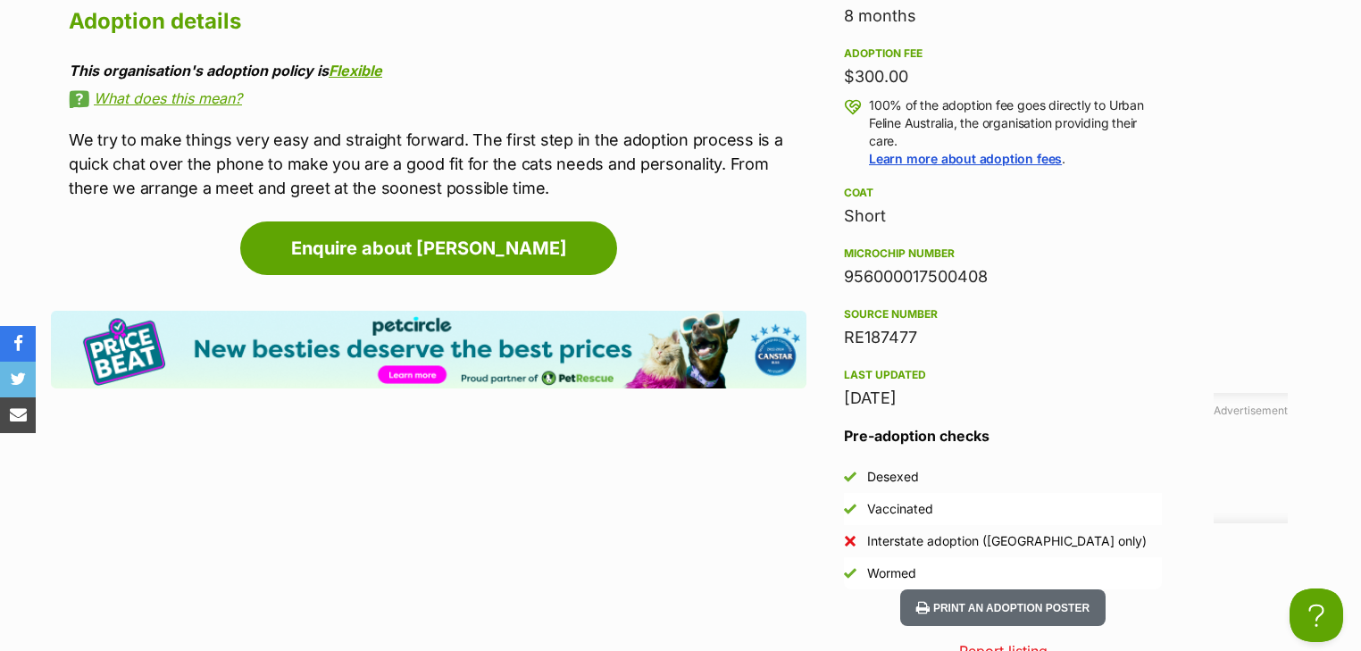
scroll to position [1858, 0]
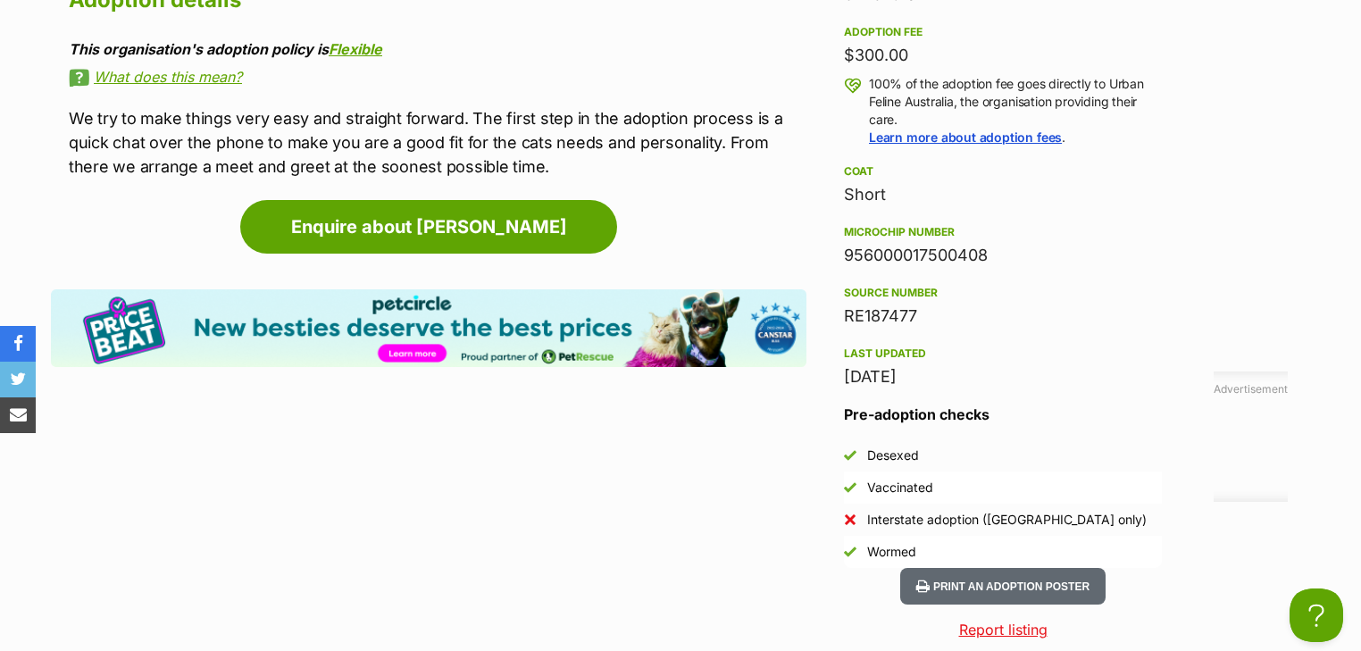
drag, startPoint x: 996, startPoint y: 248, endPoint x: 841, endPoint y: 262, distance: 155.1
click at [841, 262] on aside "Rescue group Urban Feline Australia PetRescue ID 1139027 Location Ballarat, VIC…" at bounding box center [1002, 177] width 375 height 781
copy div "956000017500408"
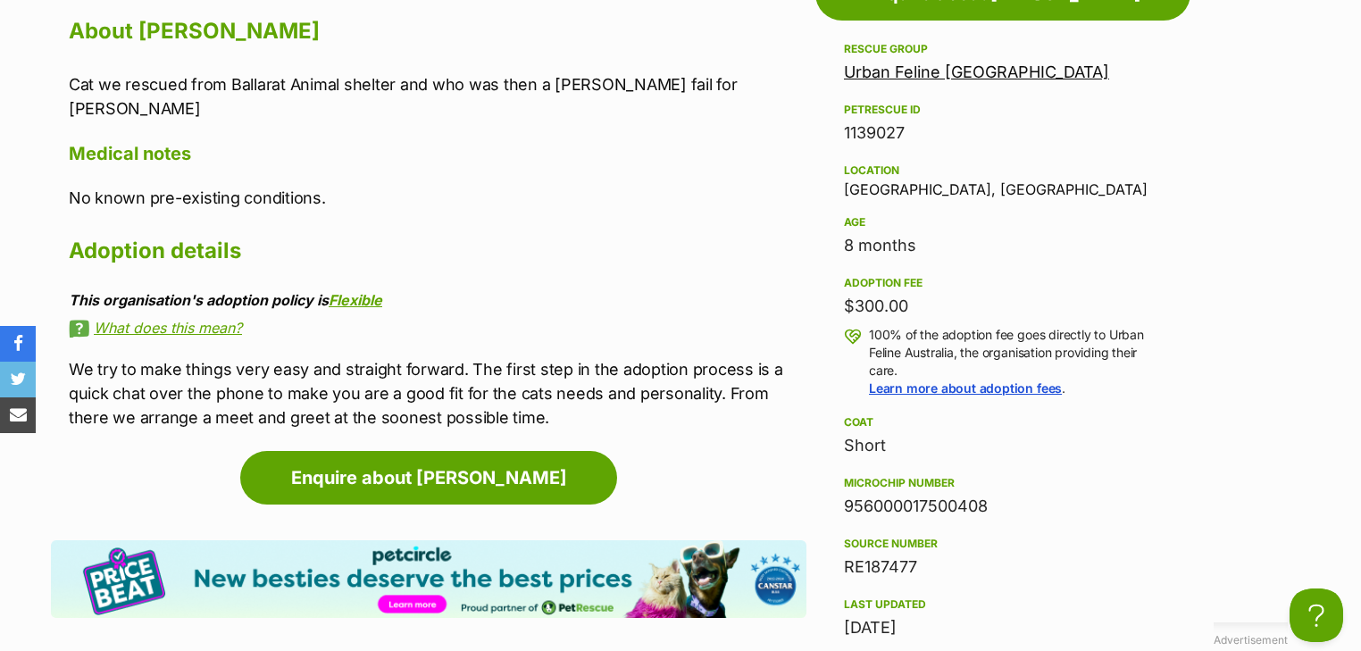
scroll to position [1286, 0]
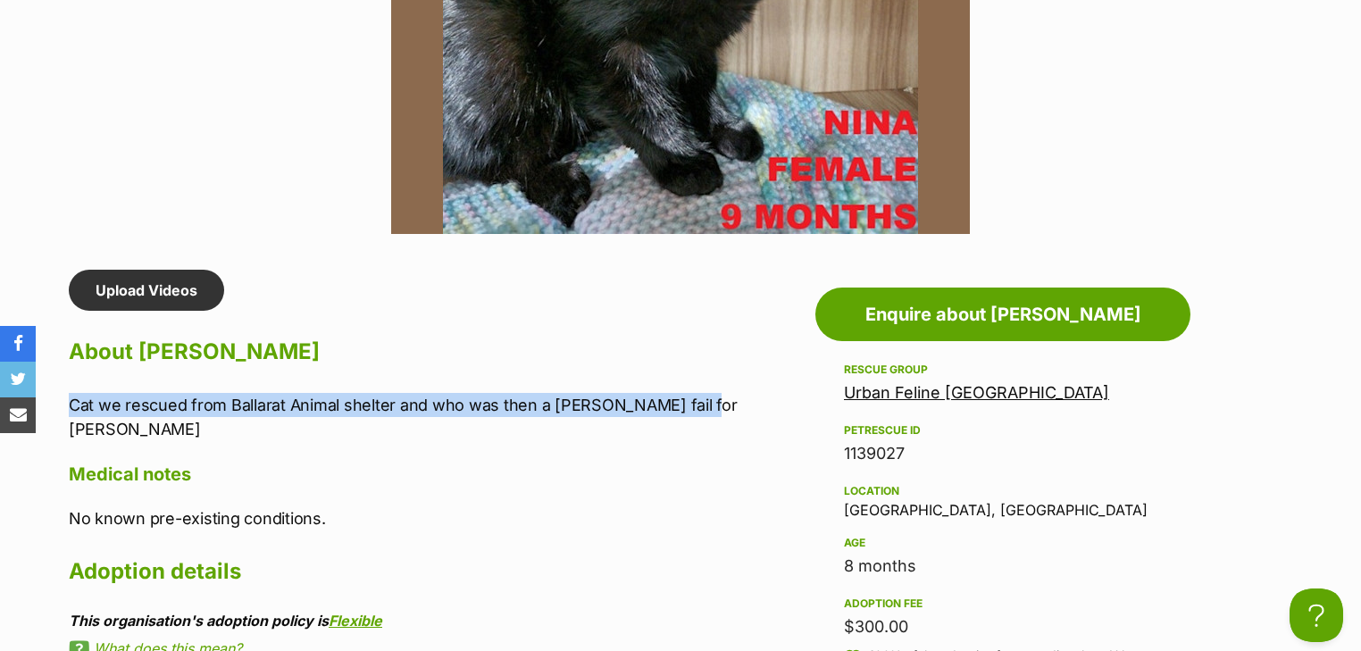
drag, startPoint x: 707, startPoint y: 393, endPoint x: 59, endPoint y: 385, distance: 648.4
click at [59, 385] on div "Upload Videos About Nina Cat we rescued from Ballarat Animal shelter and who wa…" at bounding box center [429, 510] width 756 height 480
copy p "Cat we rescued from Ballarat Animal shelter and who was then a foster fail for …"
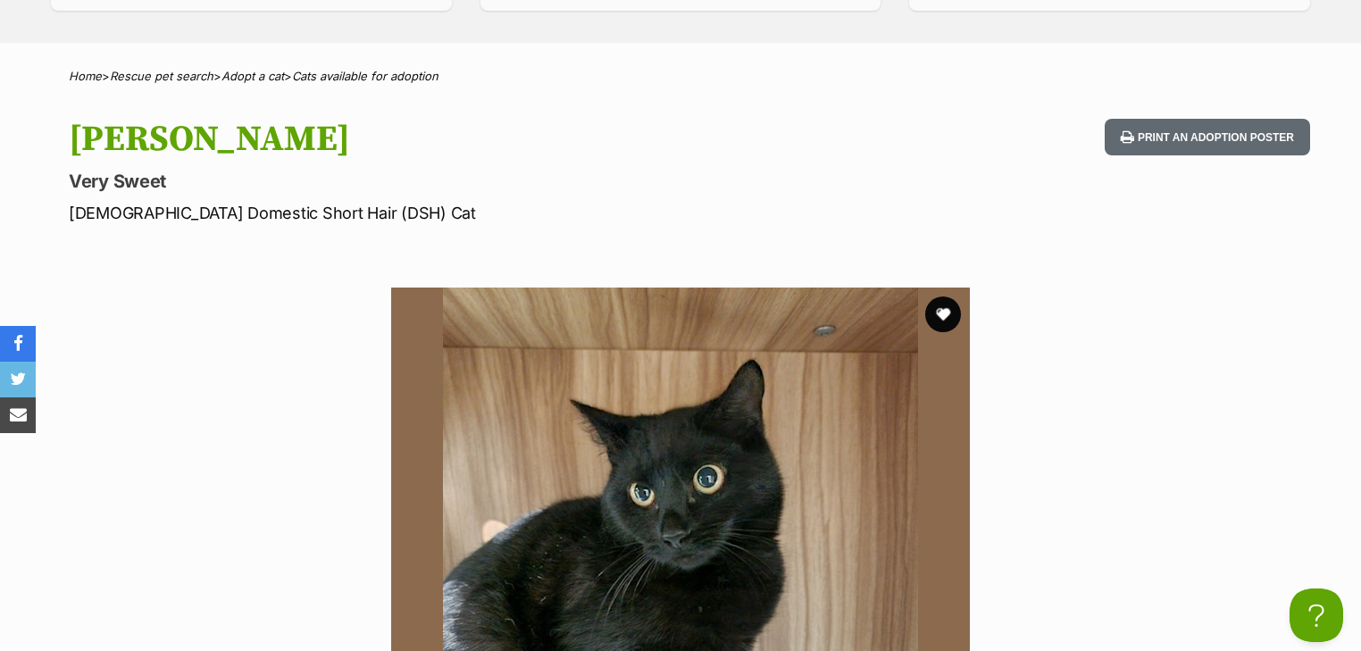
scroll to position [357, 0]
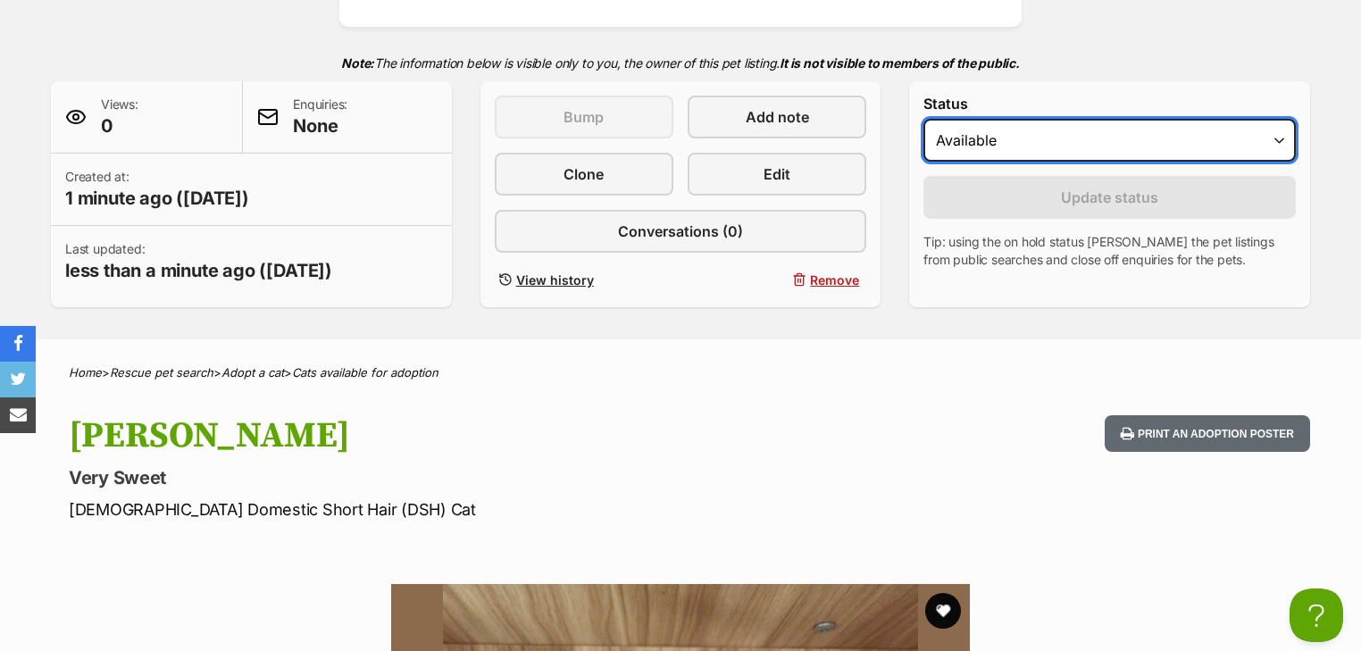
click at [1067, 152] on select "Draft Available On hold Adopted" at bounding box center [1109, 140] width 372 height 43
select select "rehomed"
click at [923, 119] on select "Draft Available On hold Adopted" at bounding box center [1109, 140] width 372 height 43
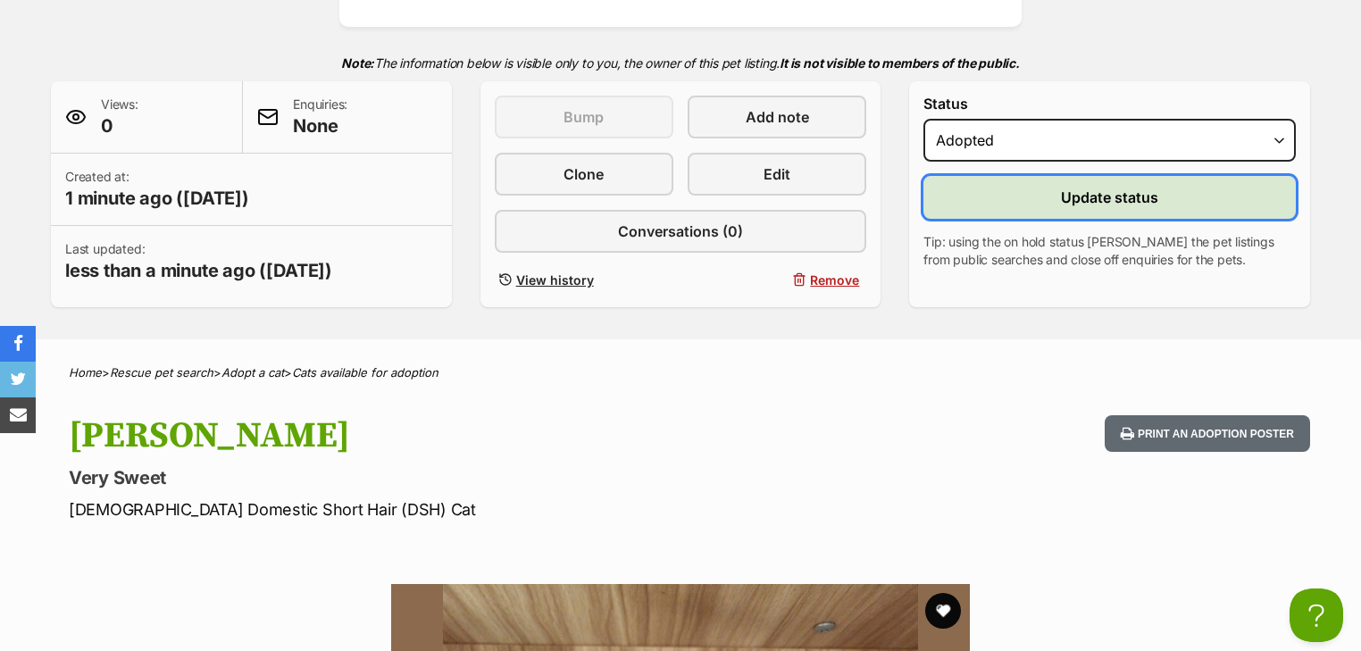
click at [1047, 193] on button "Update status" at bounding box center [1109, 197] width 372 height 43
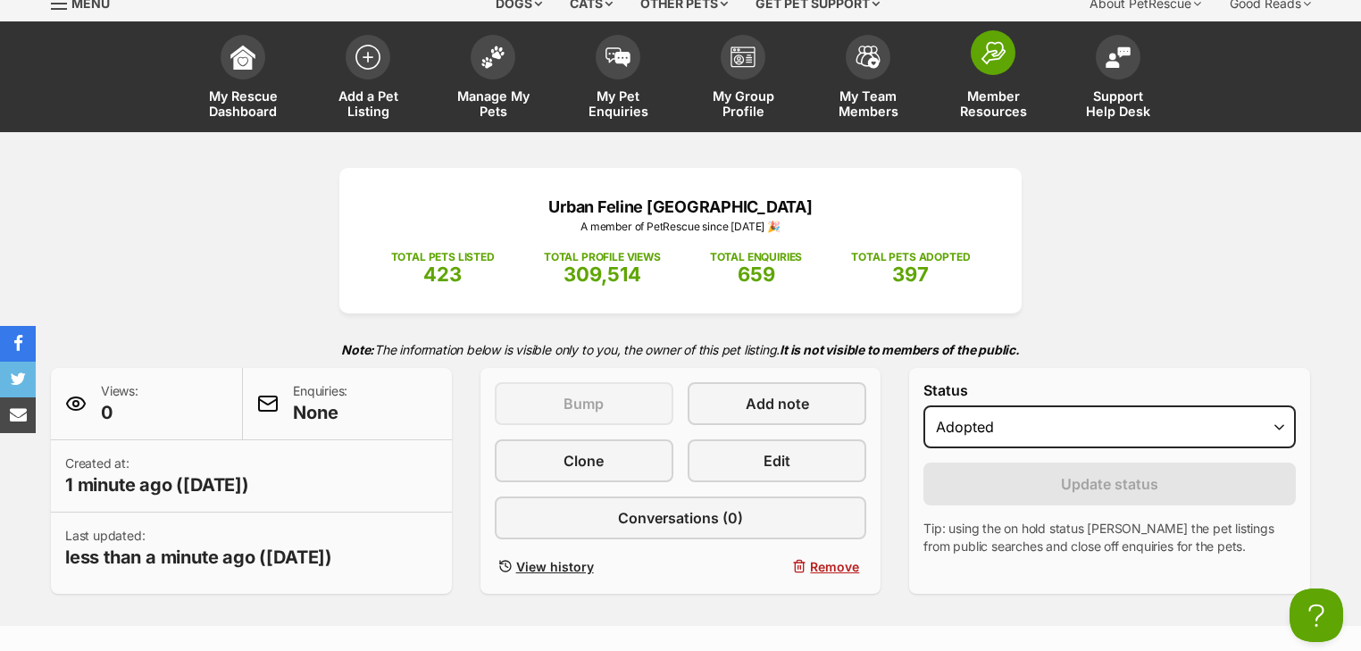
scroll to position [0, 0]
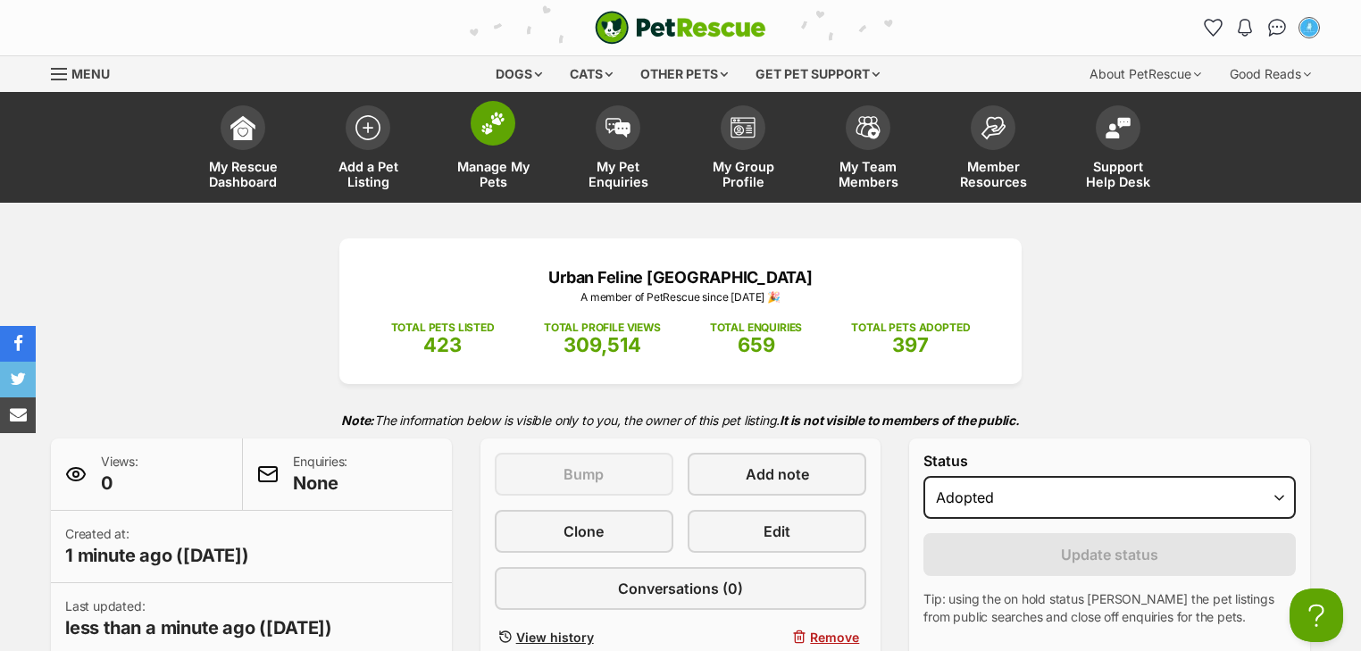
click at [488, 141] on span at bounding box center [493, 123] width 45 height 45
